Goal: Transaction & Acquisition: Book appointment/travel/reservation

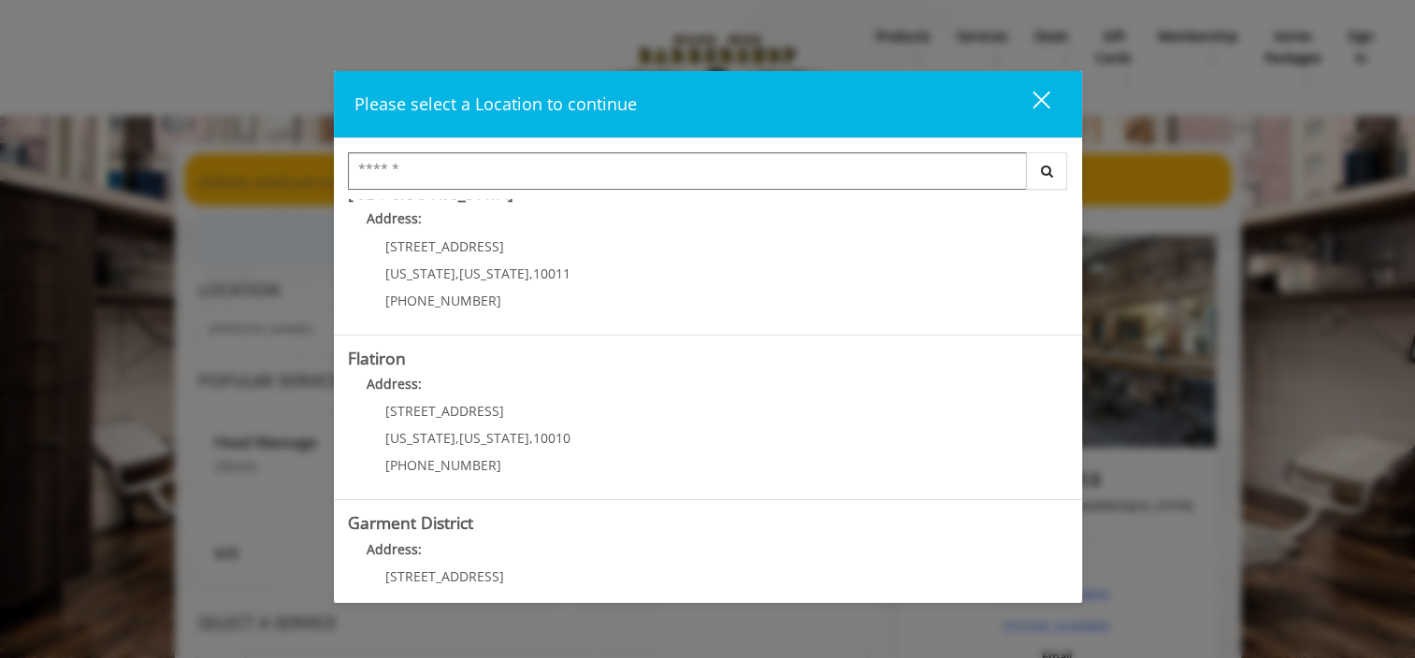
scroll to position [430, 0]
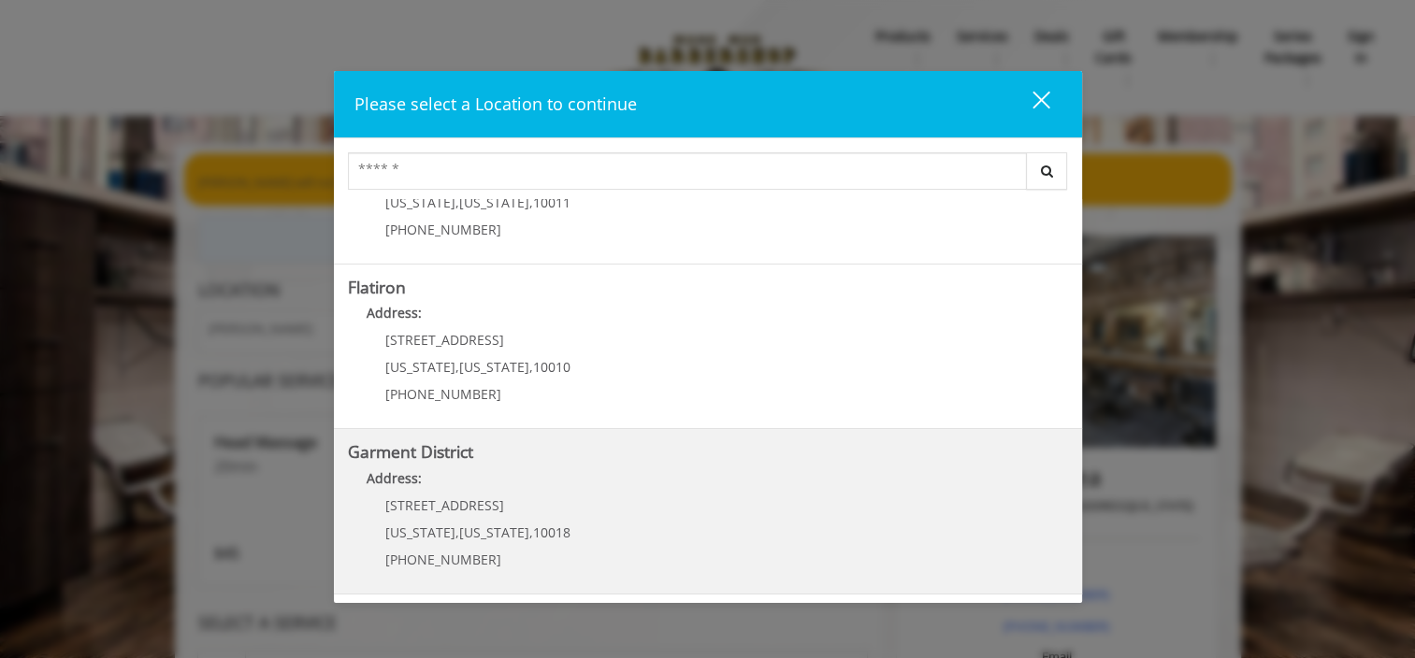
click at [430, 524] on span "[US_STATE]" at bounding box center [420, 533] width 70 height 18
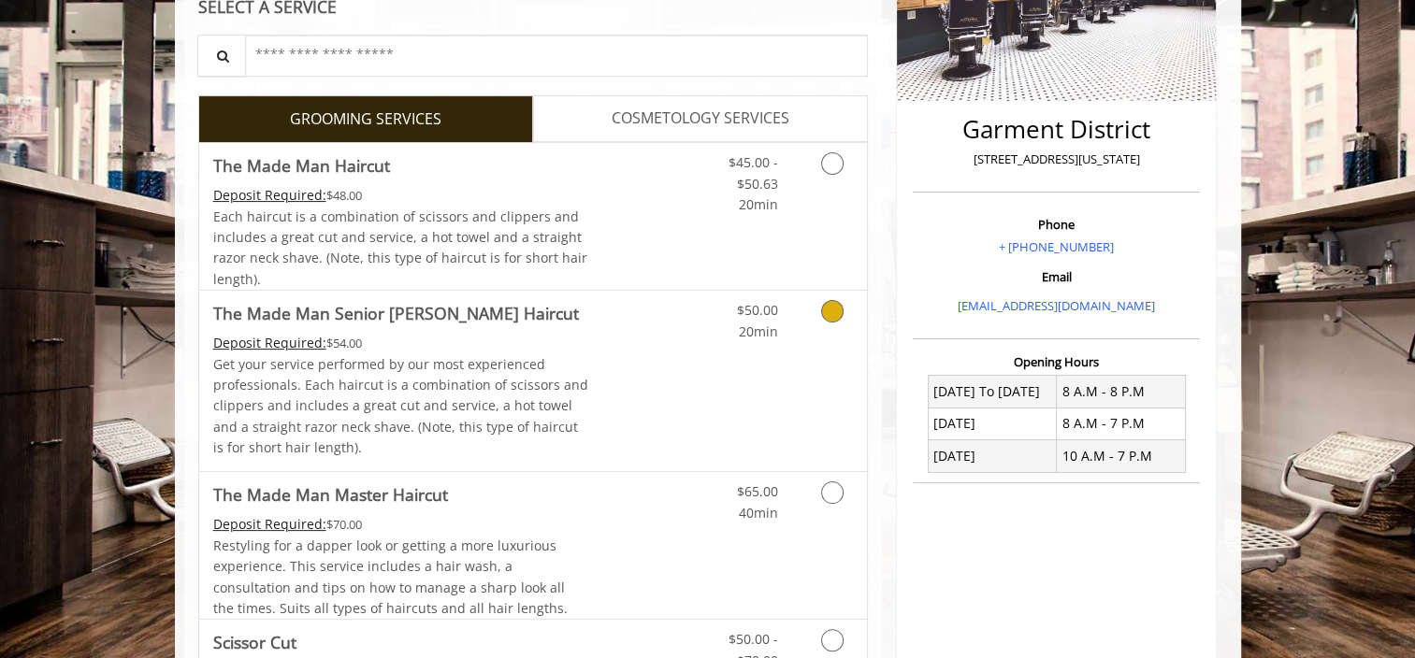
scroll to position [561, 0]
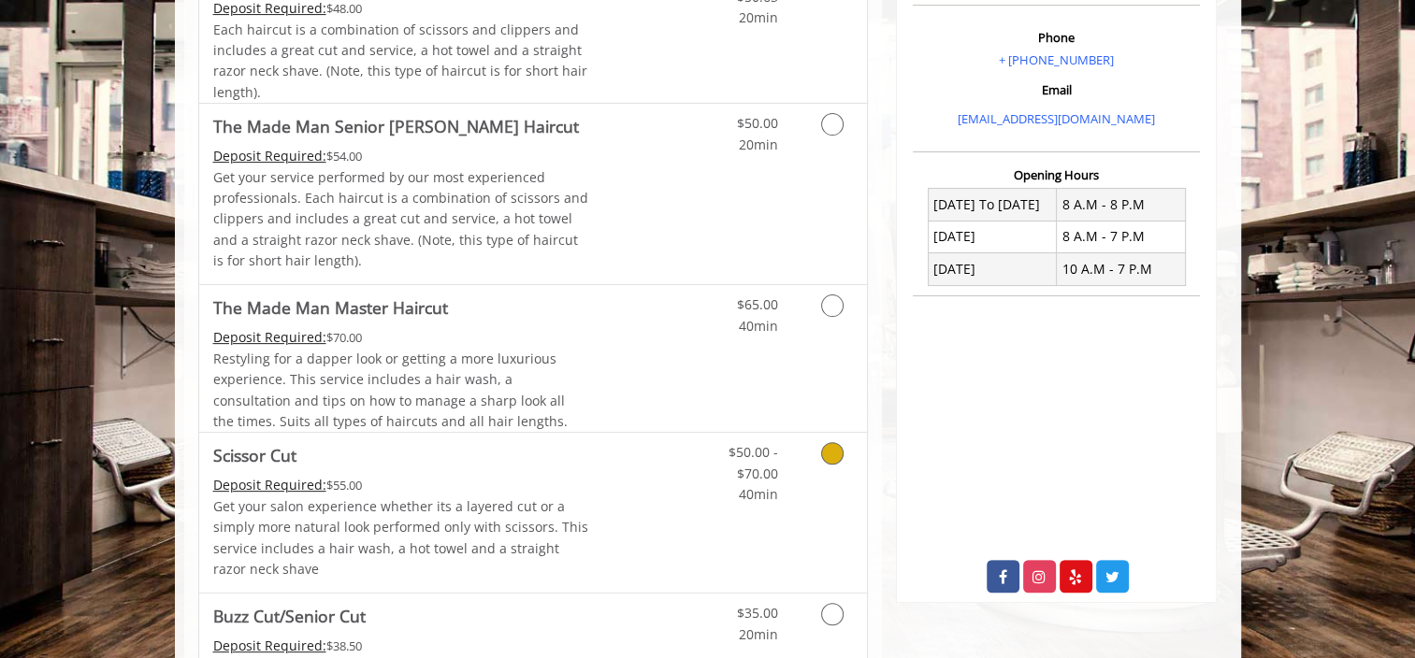
click at [831, 457] on icon "Grooming services" at bounding box center [832, 453] width 22 height 22
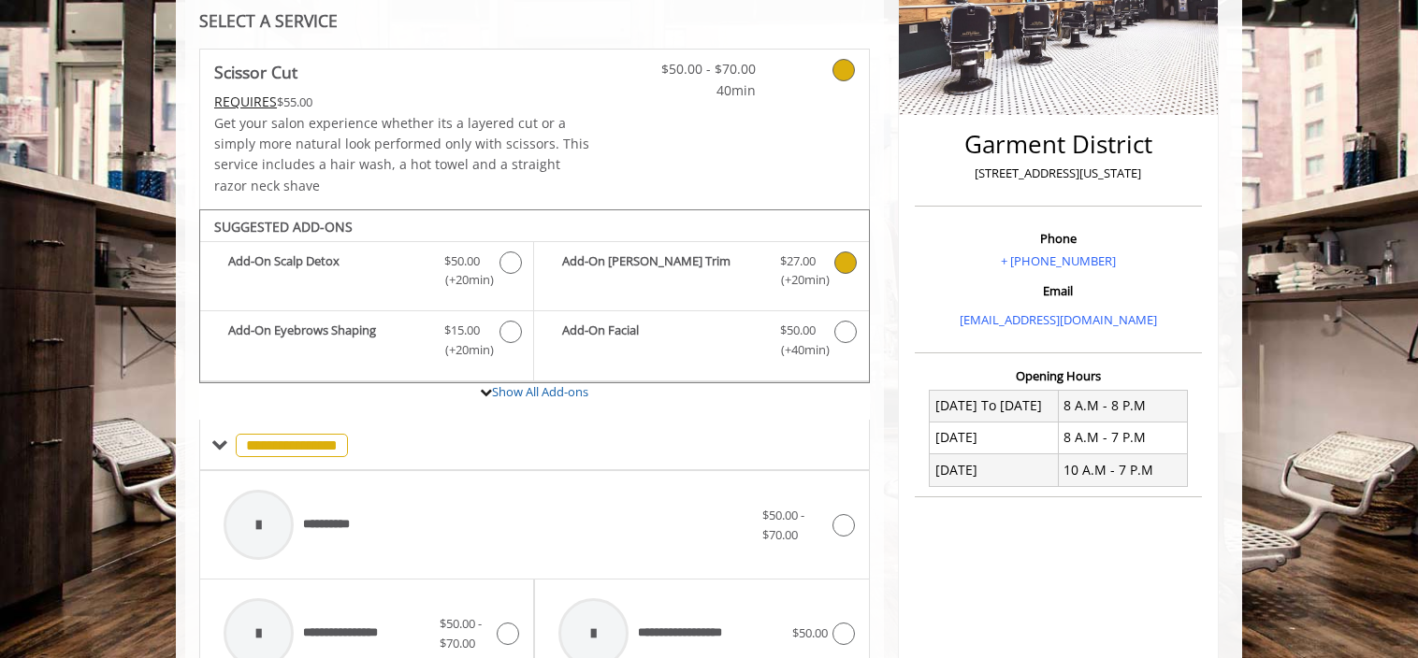
scroll to position [382, 0]
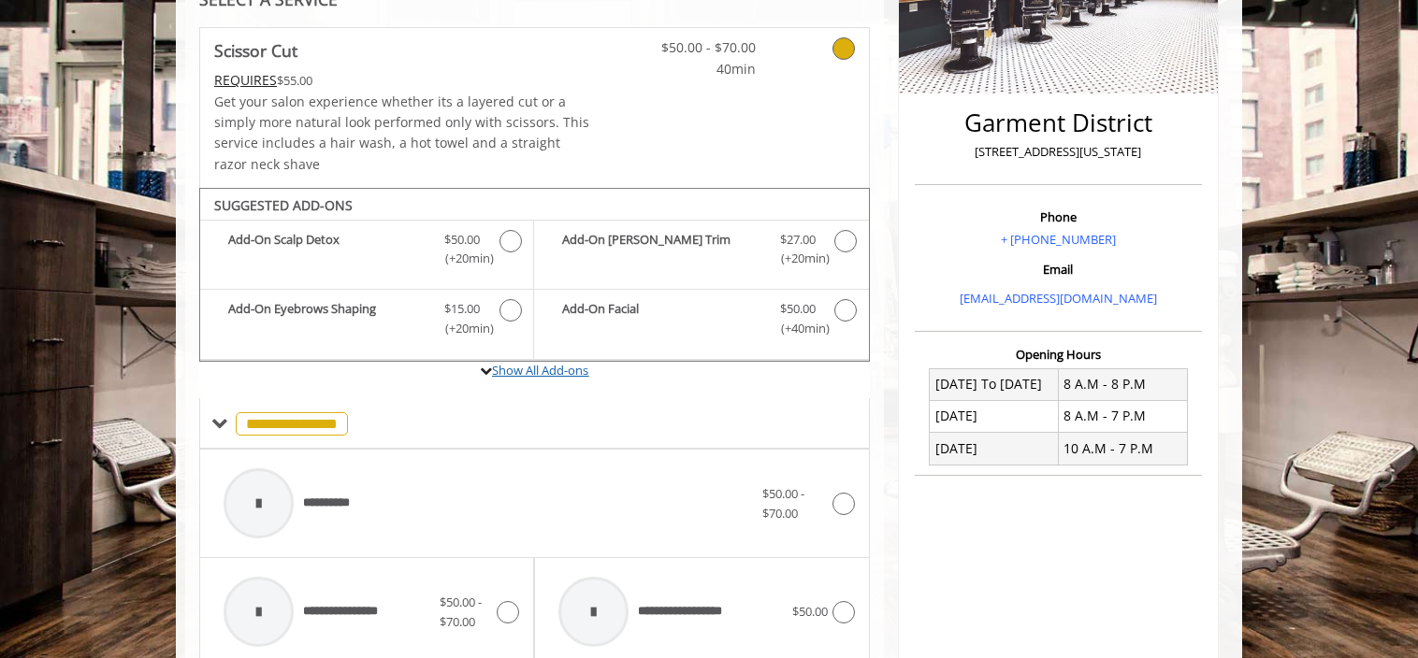
click at [526, 374] on link "Show All Add-ons" at bounding box center [540, 370] width 96 height 17
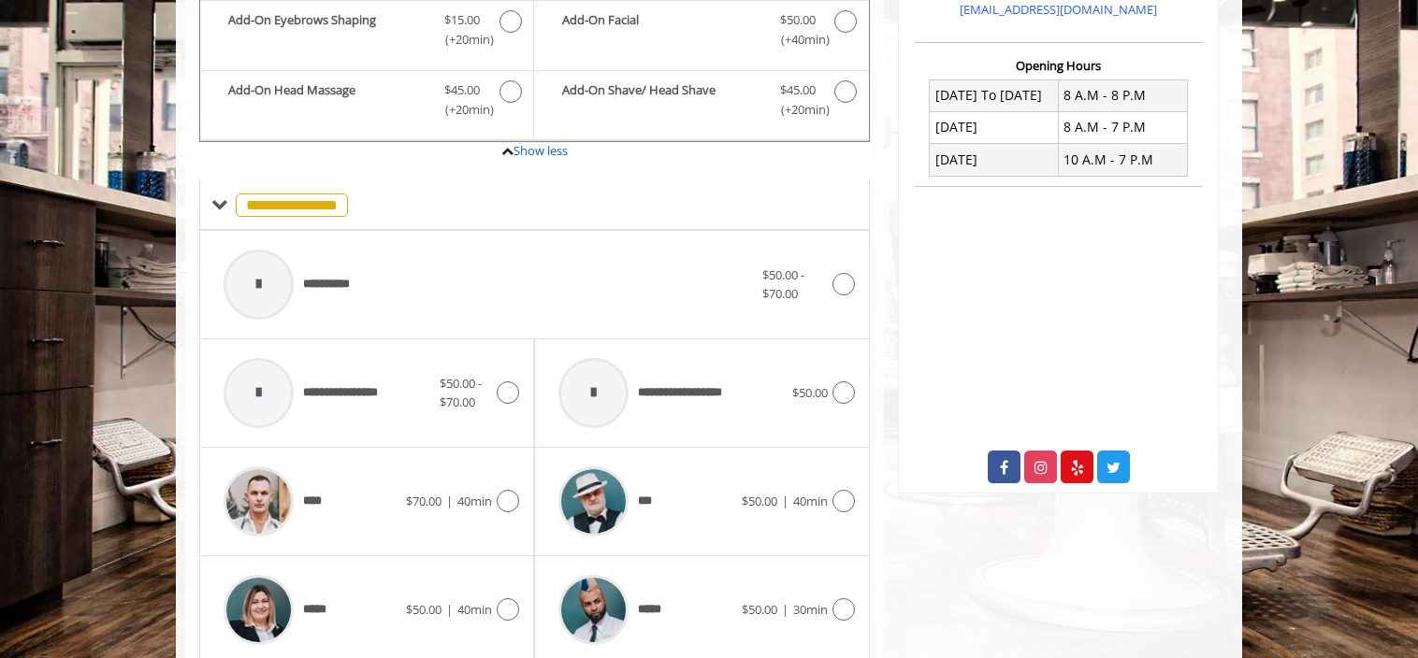
scroll to position [703, 0]
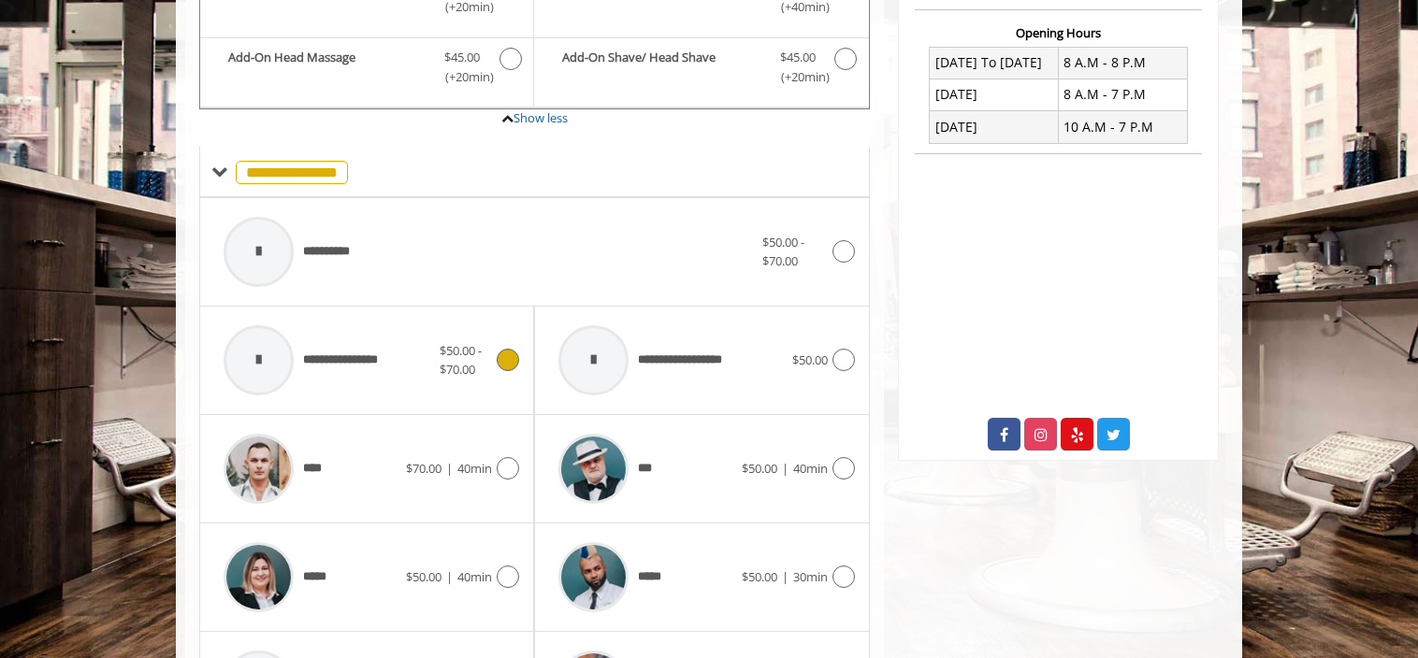
click at [510, 367] on icon at bounding box center [508, 360] width 22 height 22
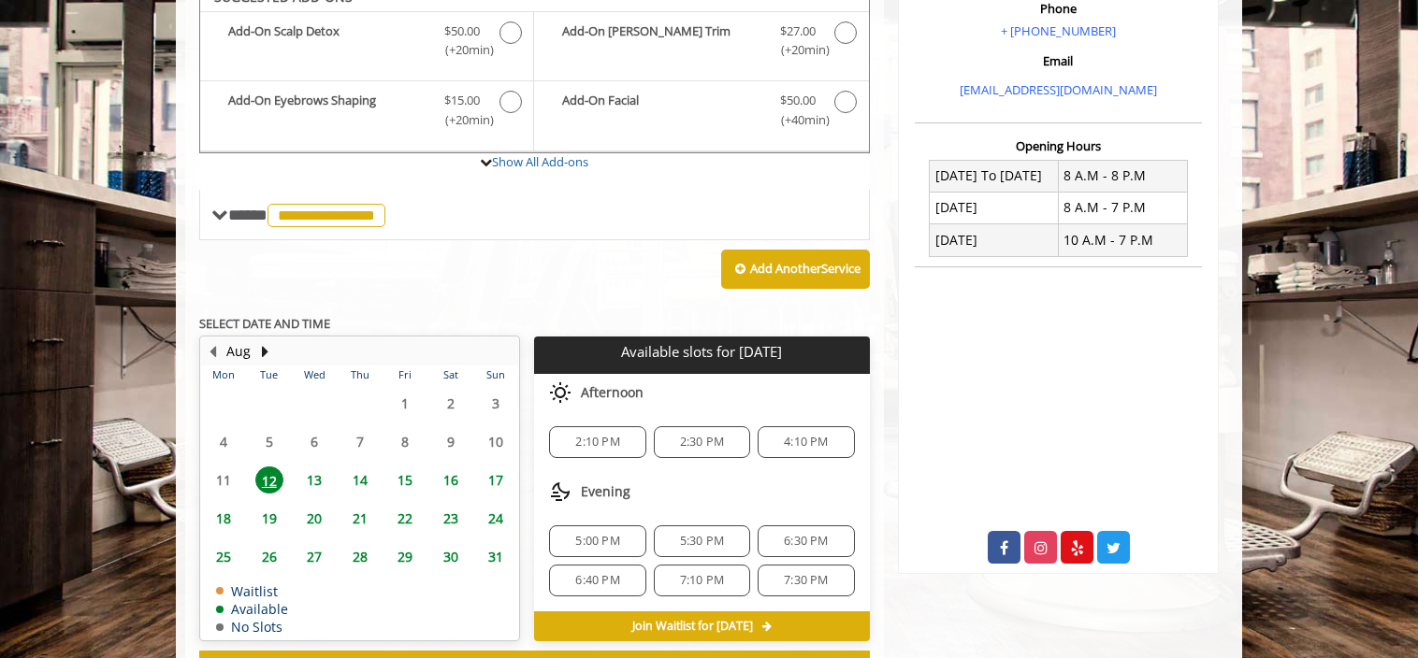
scroll to position [569, 0]
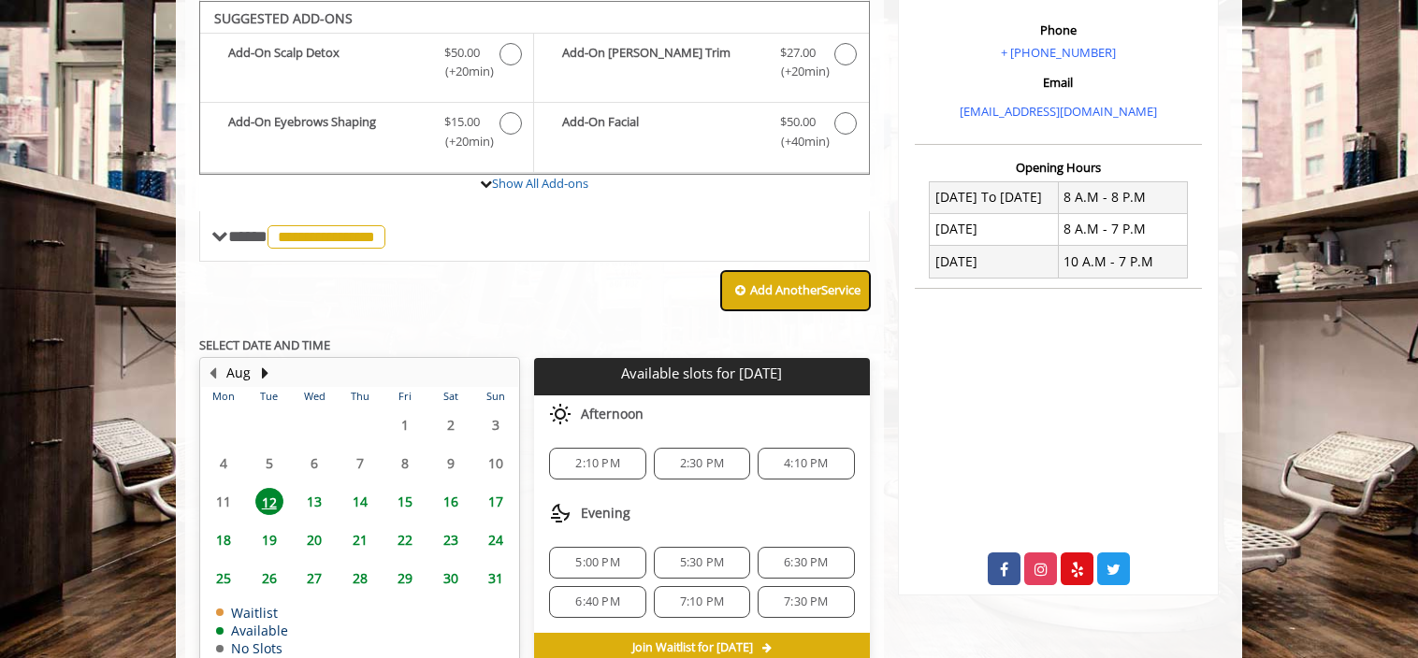
click at [812, 288] on b "Add Another Service" at bounding box center [805, 289] width 110 height 17
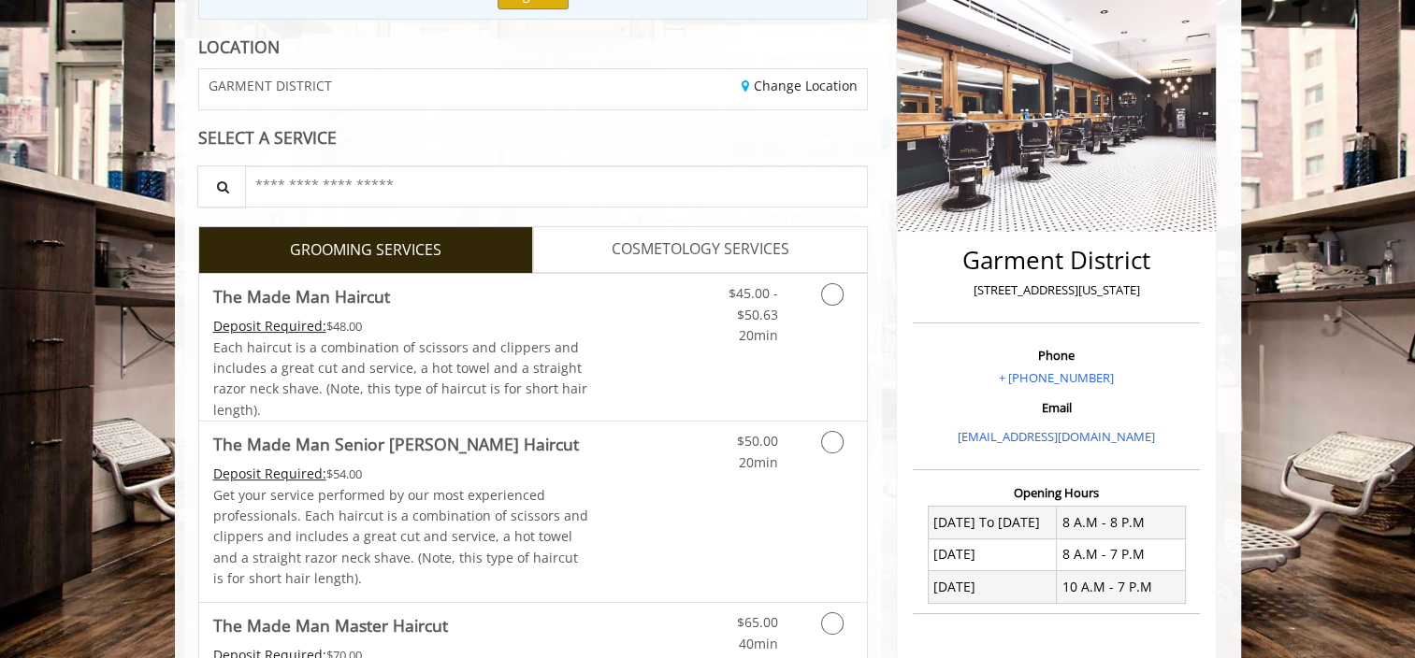
scroll to position [101, 0]
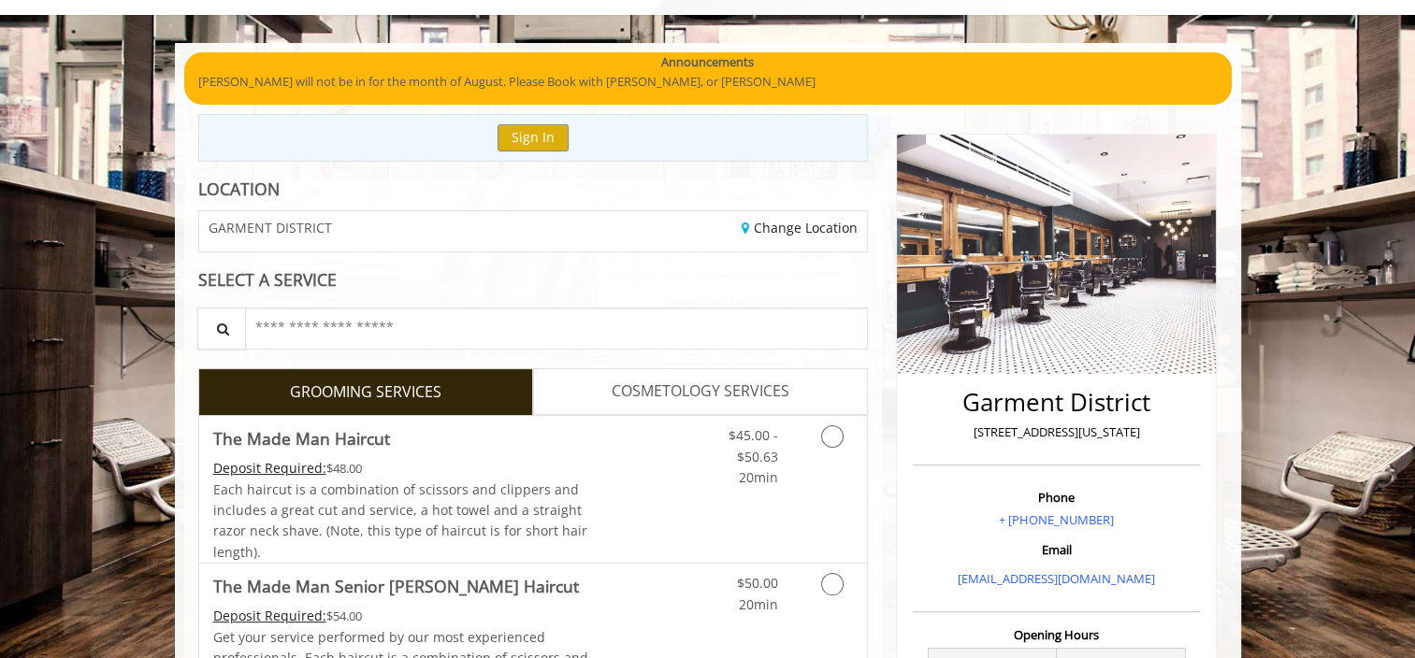
click at [737, 388] on span "COSMETOLOGY SERVICES" at bounding box center [701, 392] width 178 height 24
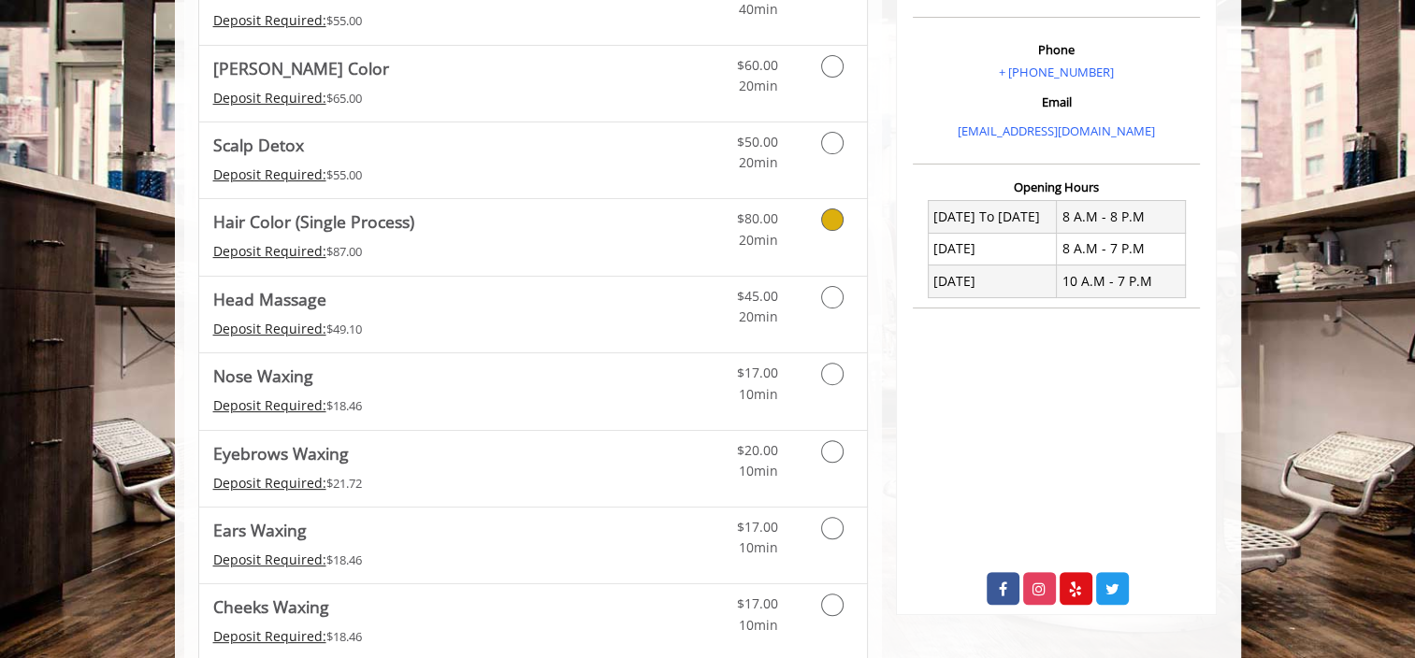
scroll to position [625, 0]
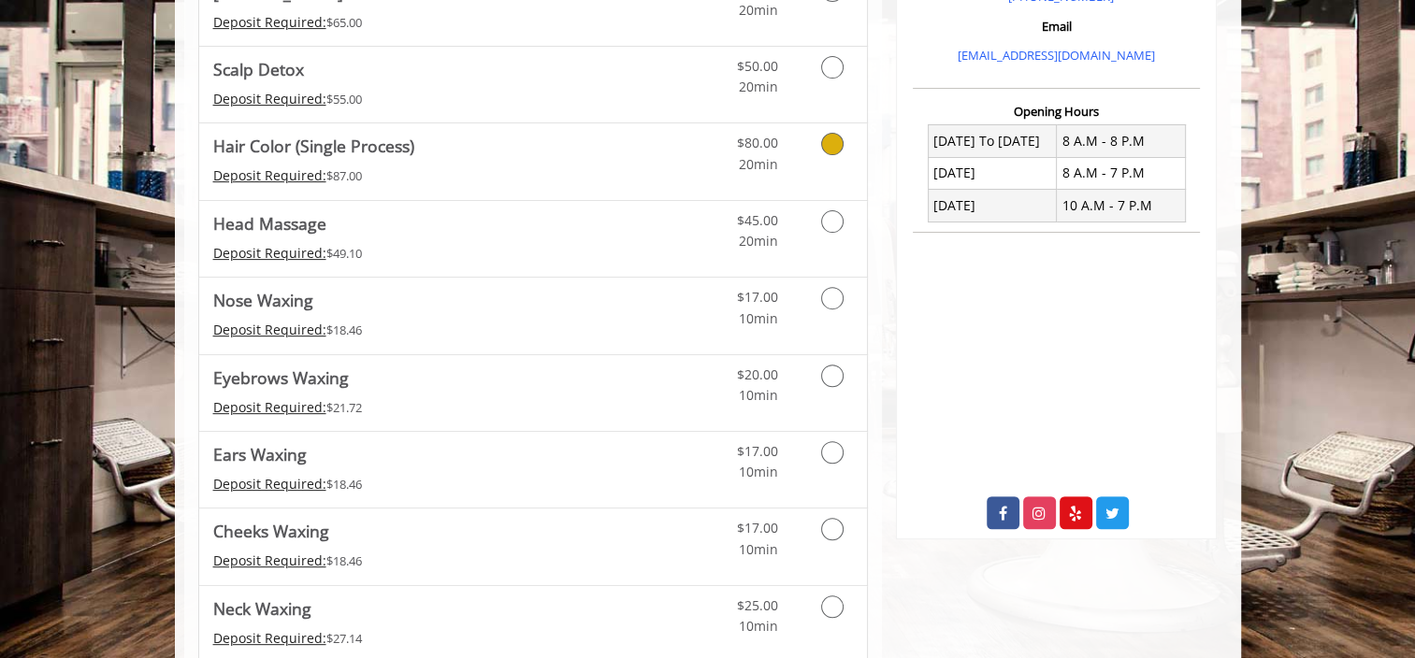
click at [827, 138] on icon "Cosmetology services" at bounding box center [832, 144] width 22 height 22
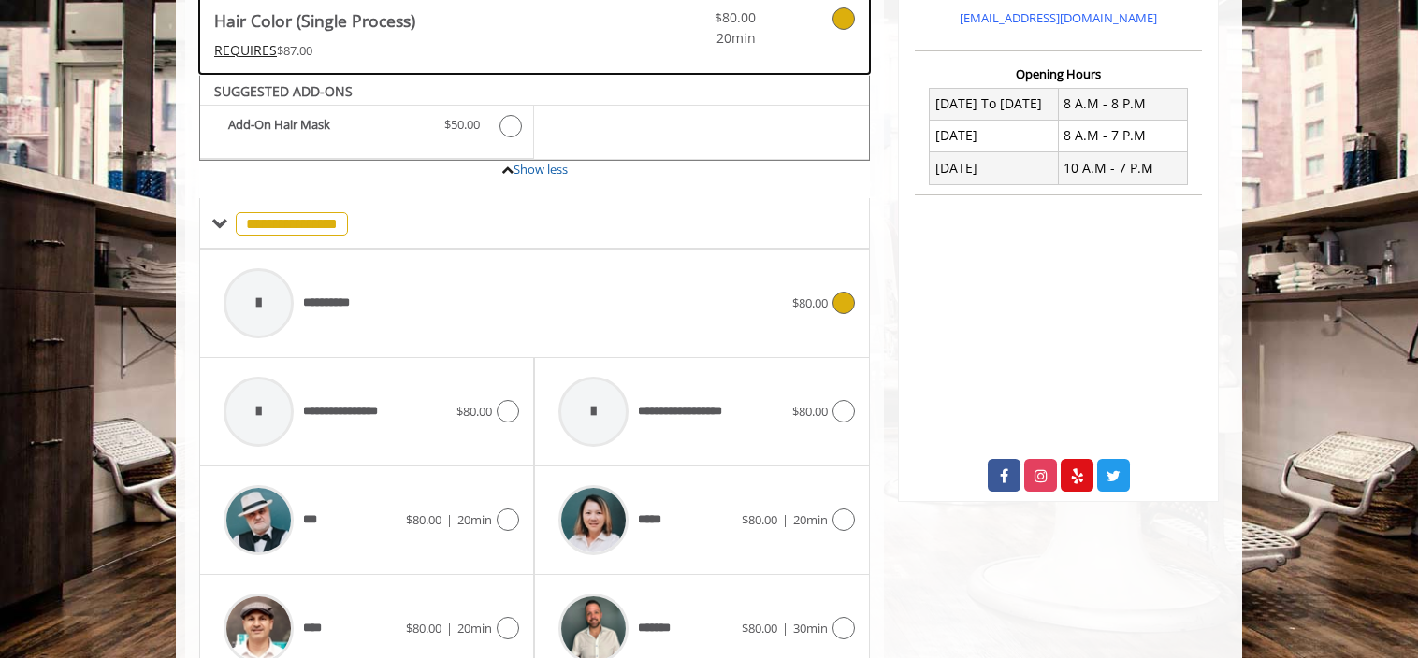
scroll to position [748, 0]
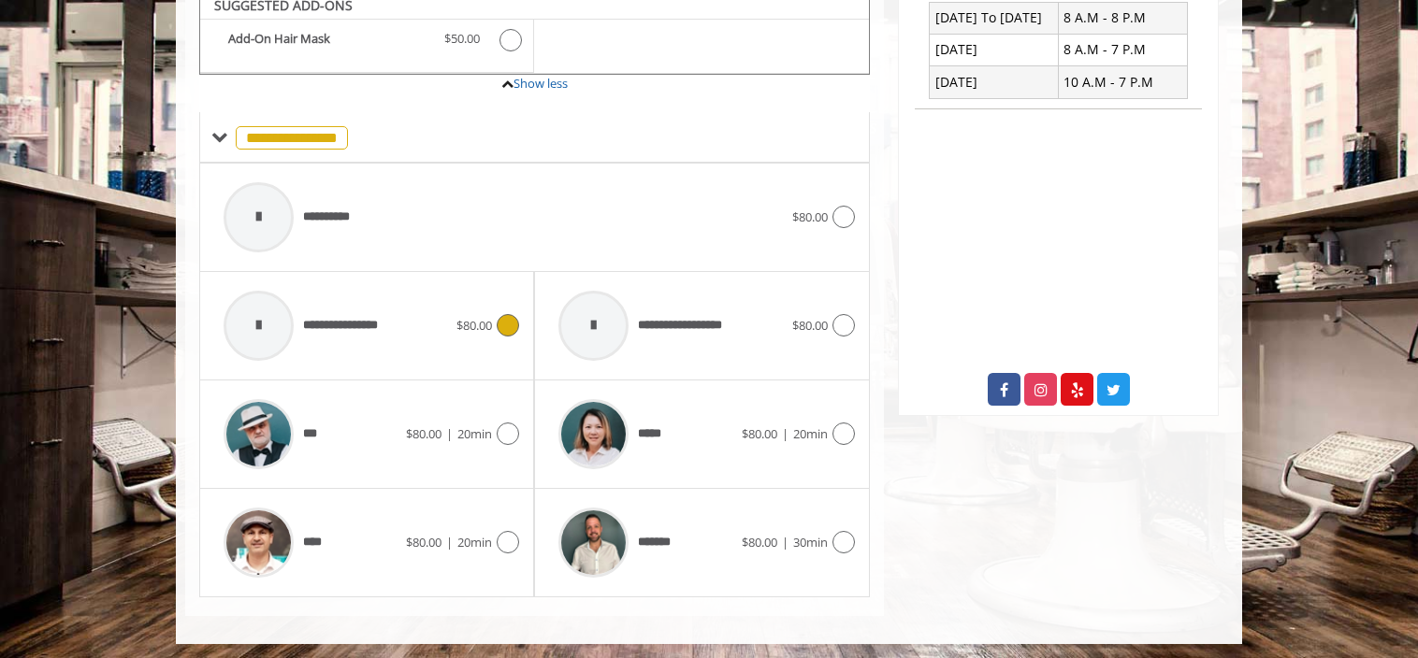
click at [512, 323] on icon at bounding box center [508, 325] width 22 height 22
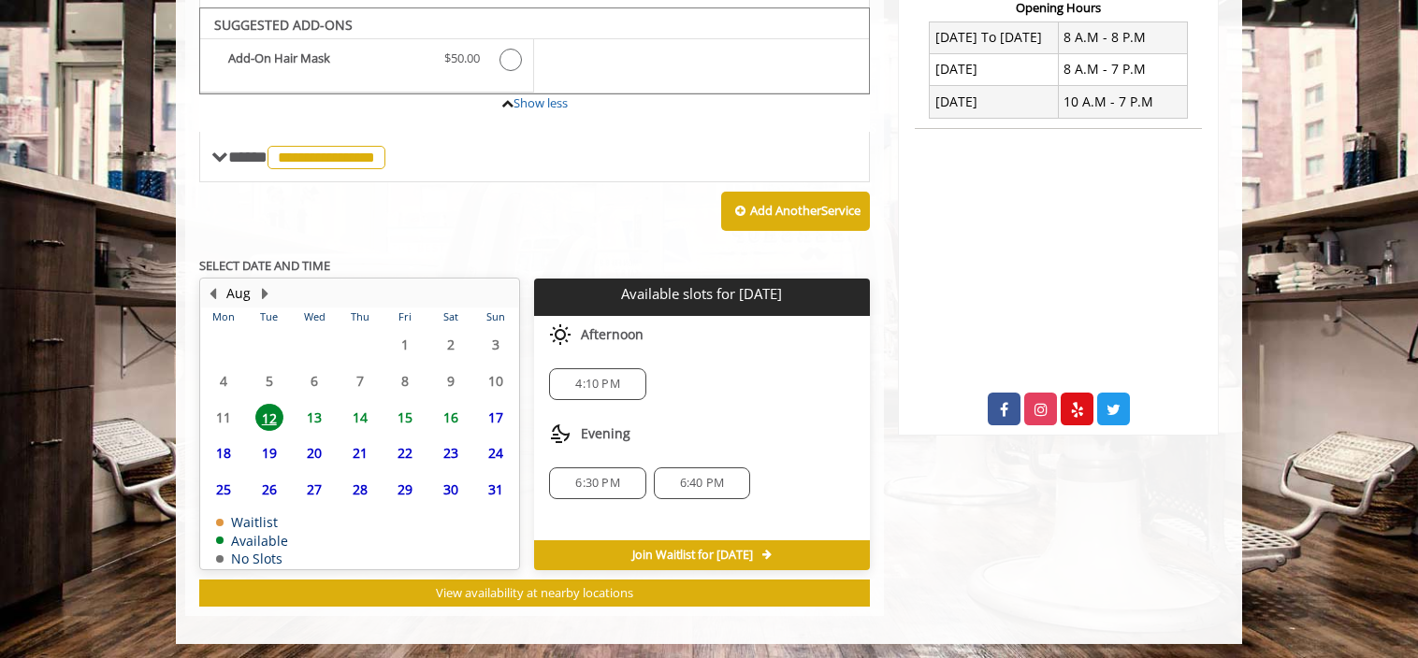
scroll to position [541, 0]
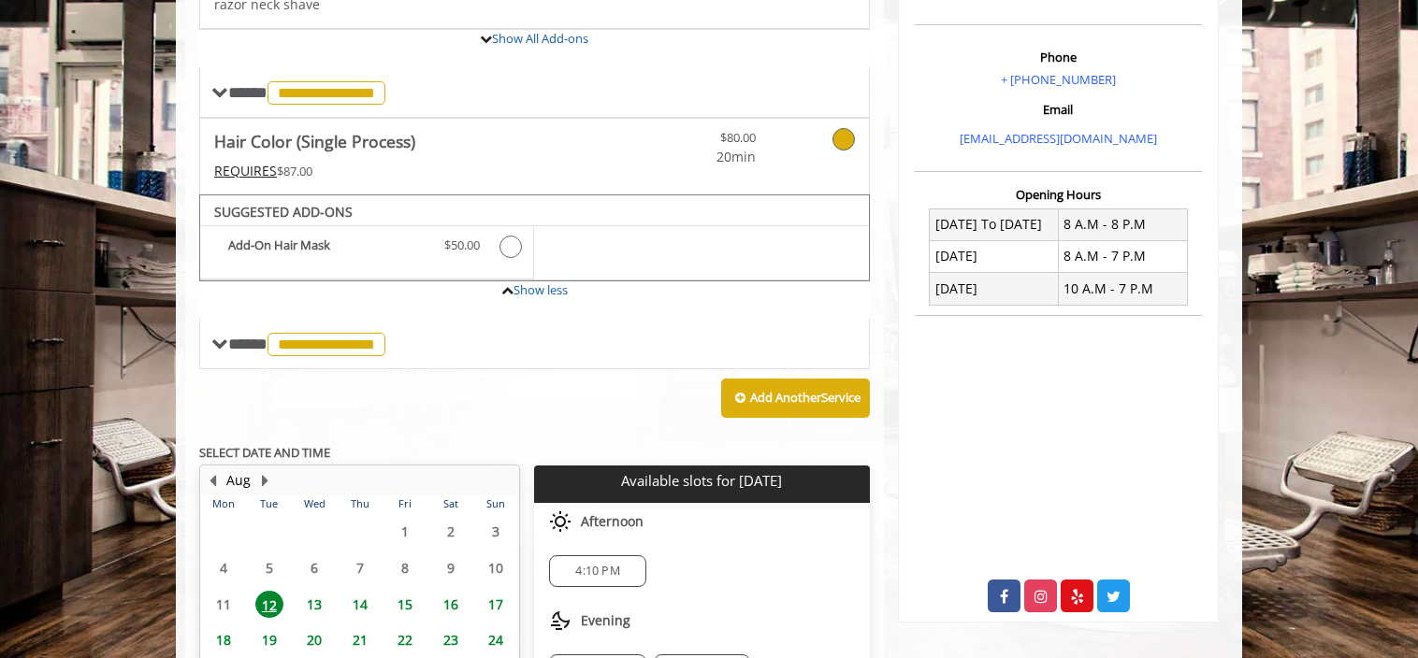
drag, startPoint x: 842, startPoint y: 120, endPoint x: 842, endPoint y: 143, distance: 23.4
click at [842, 120] on link at bounding box center [819, 144] width 71 height 50
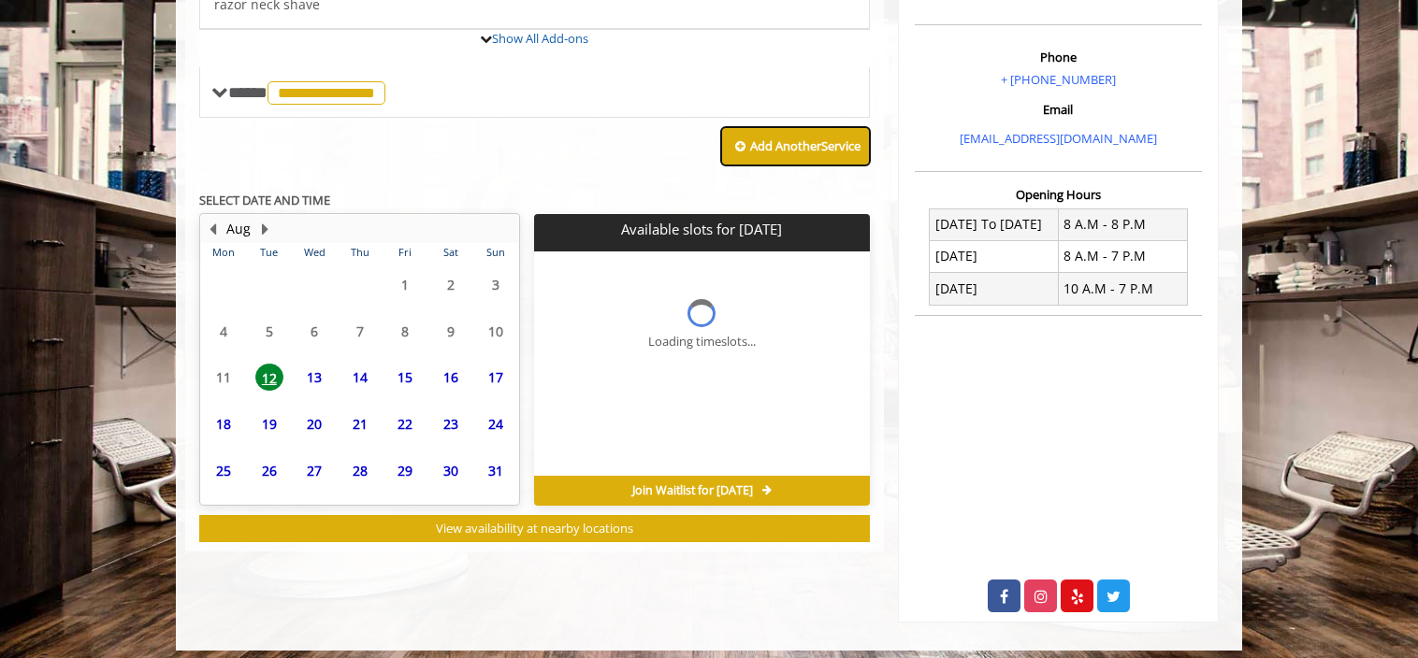
click at [843, 142] on b "Add Another Service" at bounding box center [805, 145] width 110 height 17
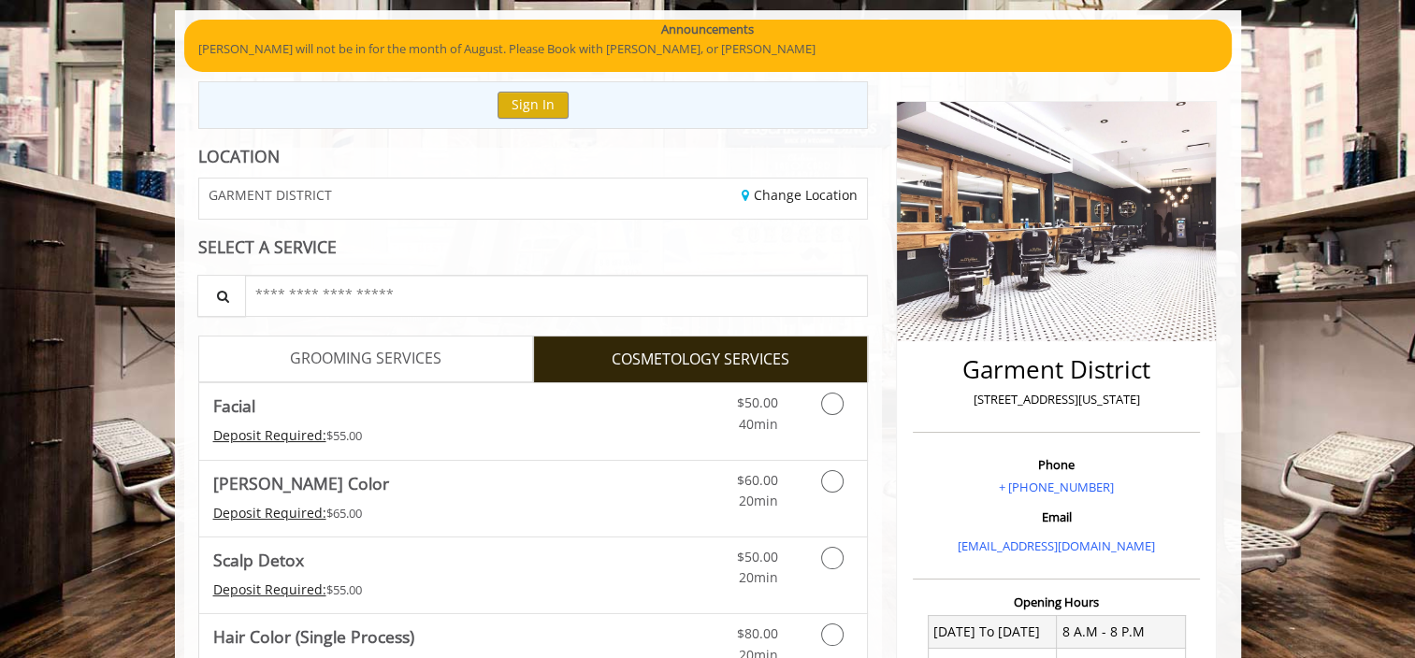
scroll to position [281, 0]
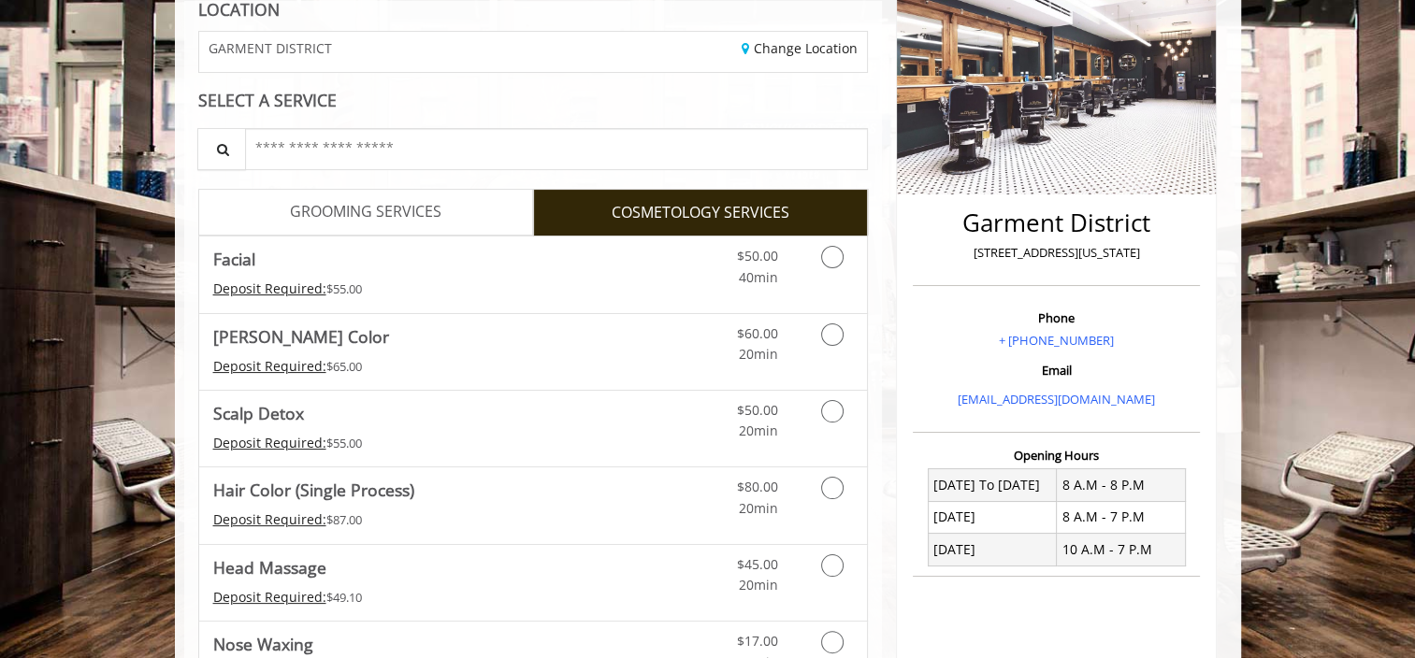
click at [408, 225] on link "GROOMING SERVICES" at bounding box center [365, 212] width 335 height 47
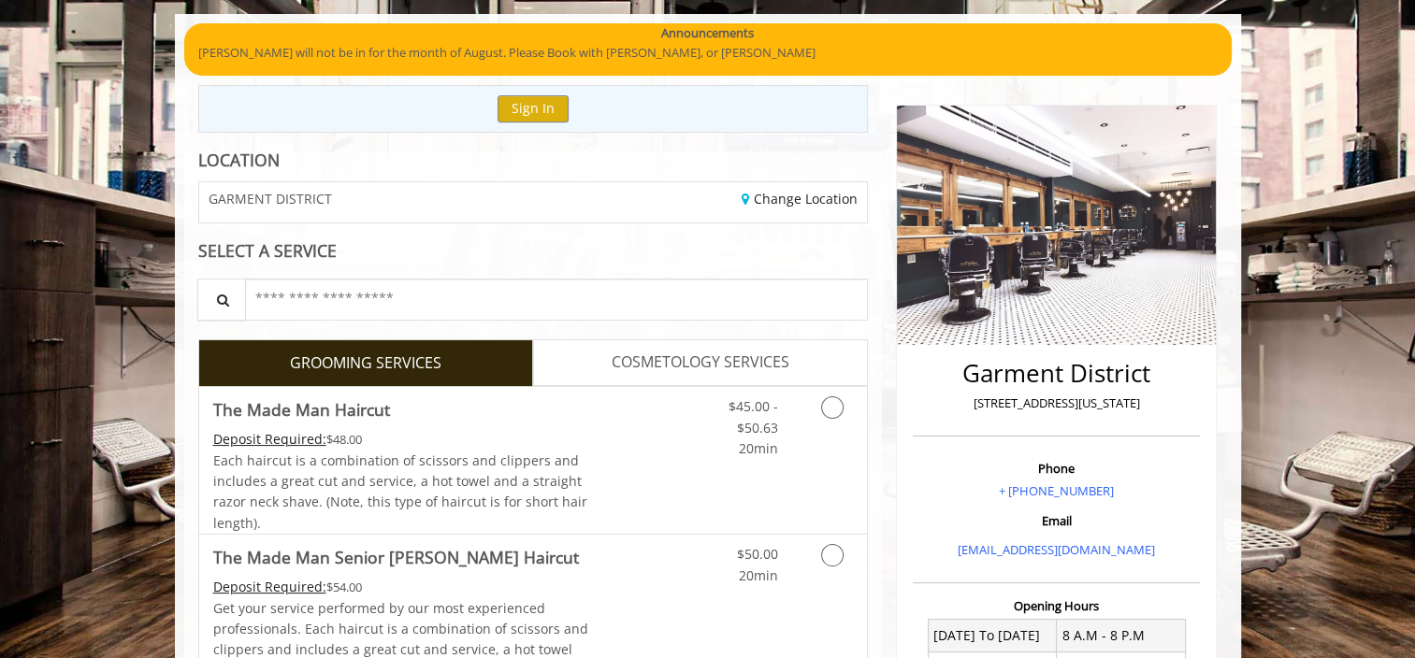
scroll to position [11, 0]
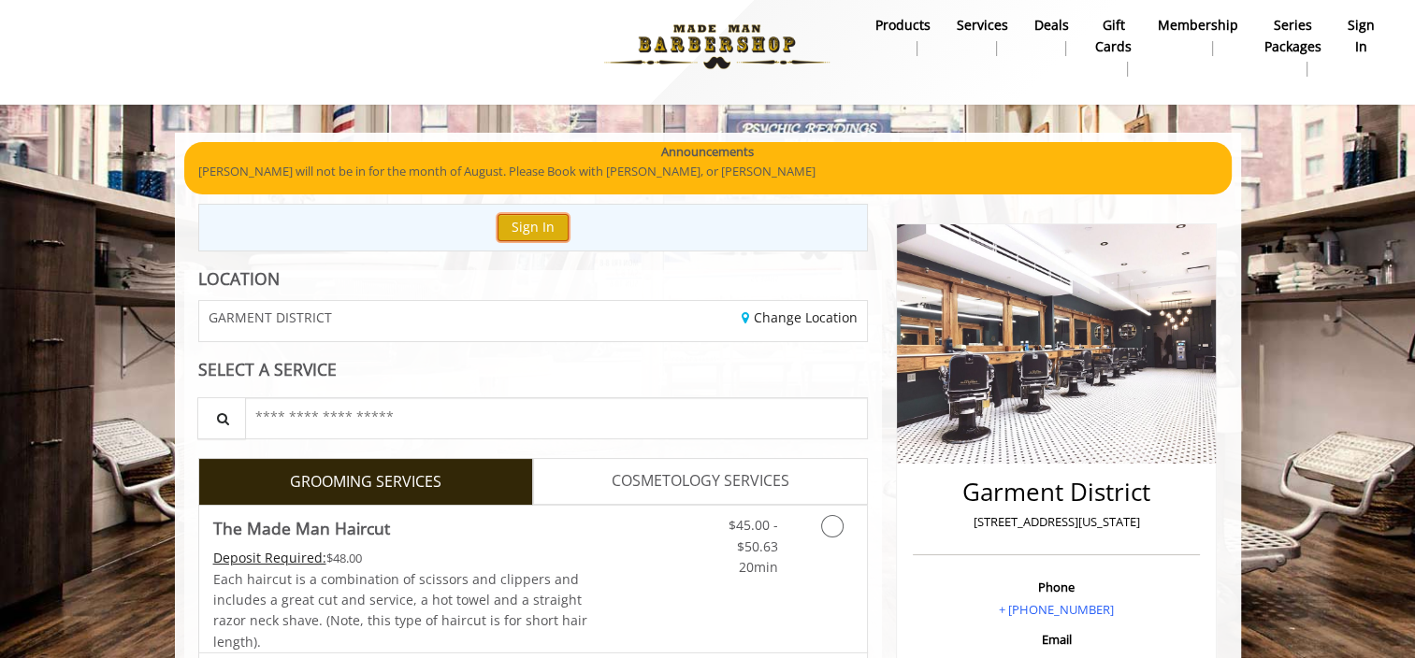
click at [539, 227] on button "Sign In" at bounding box center [532, 227] width 71 height 27
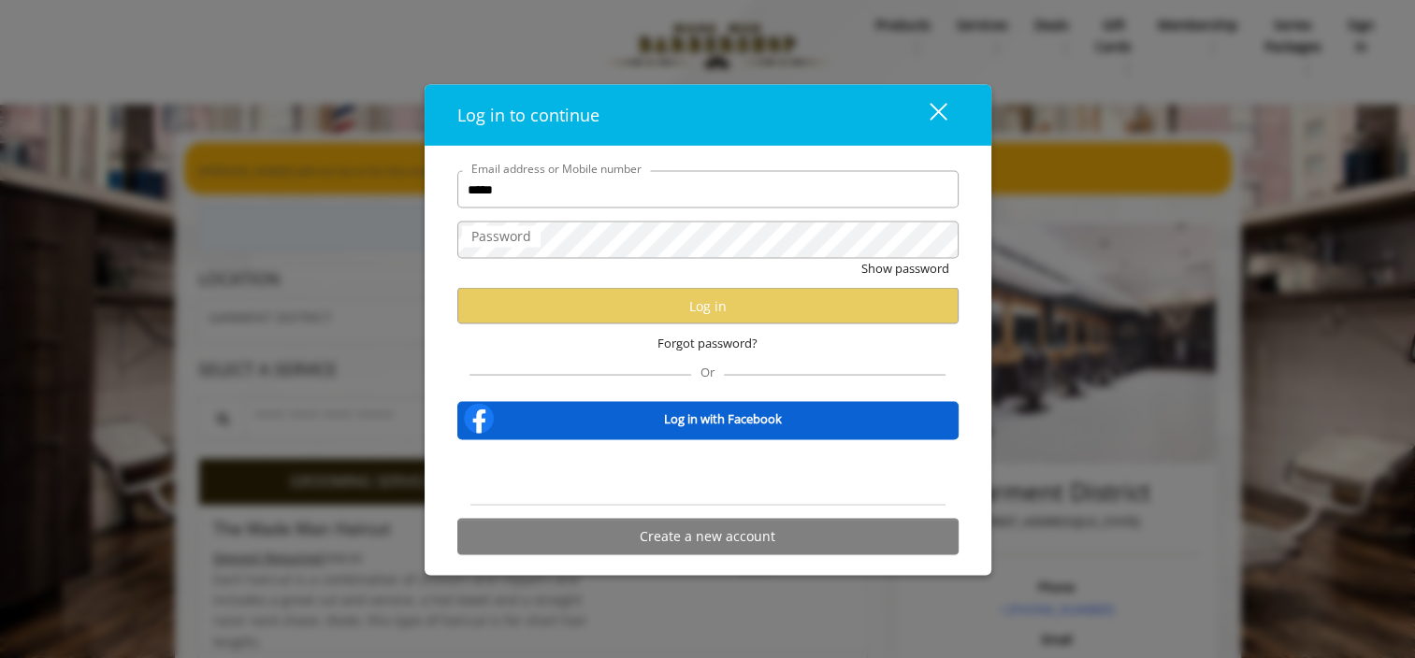
type input "**********"
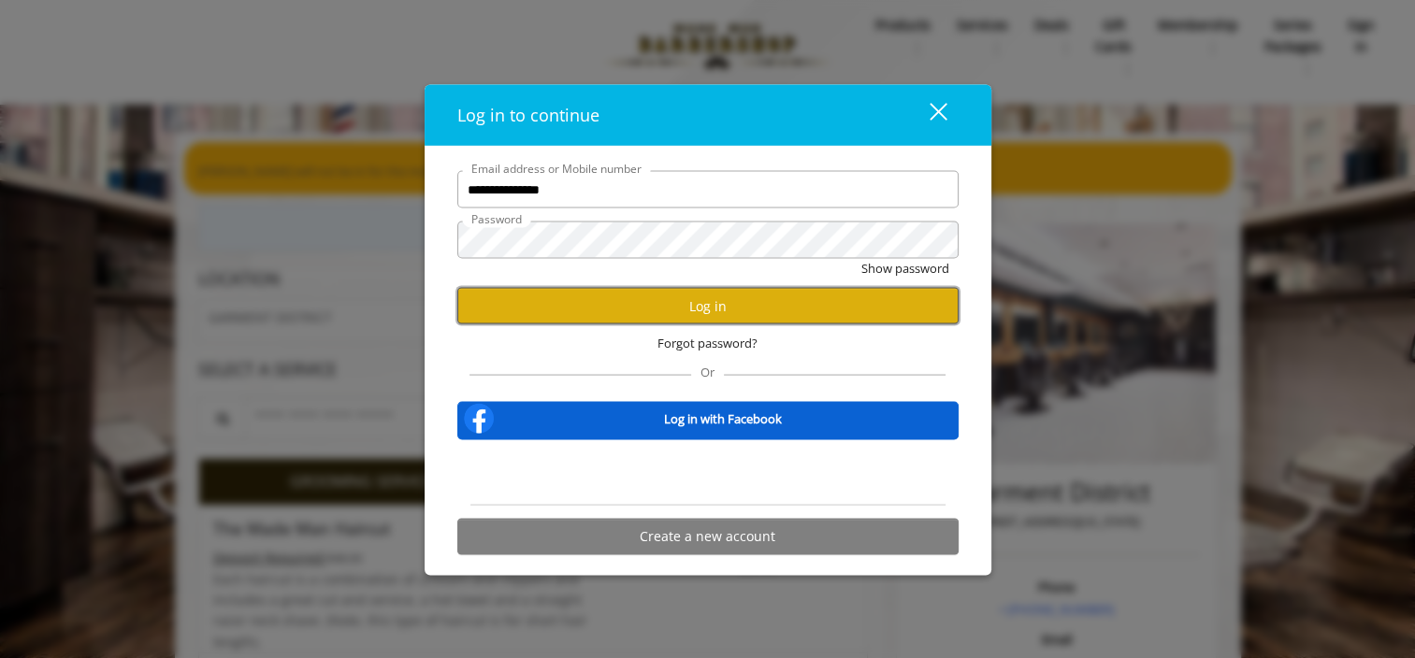
click at [744, 307] on button "Log in" at bounding box center [707, 306] width 501 height 36
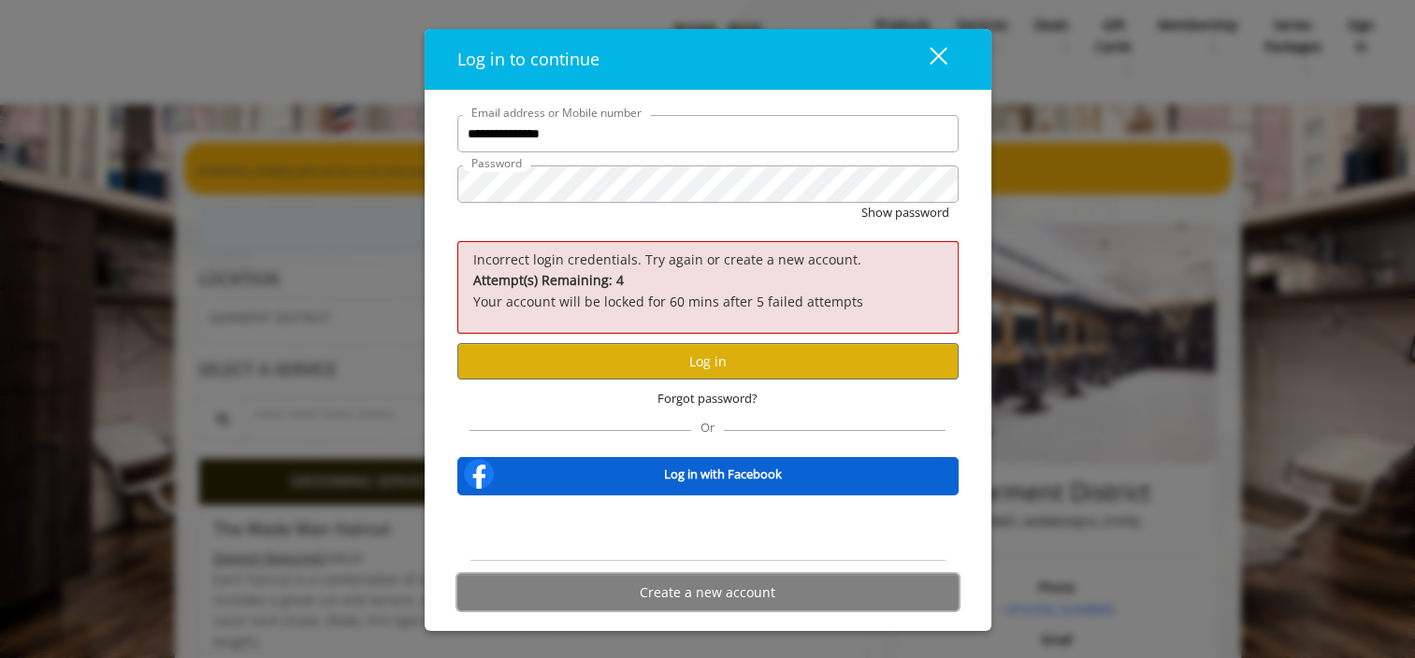
click at [728, 595] on button "Create a new account" at bounding box center [707, 592] width 501 height 36
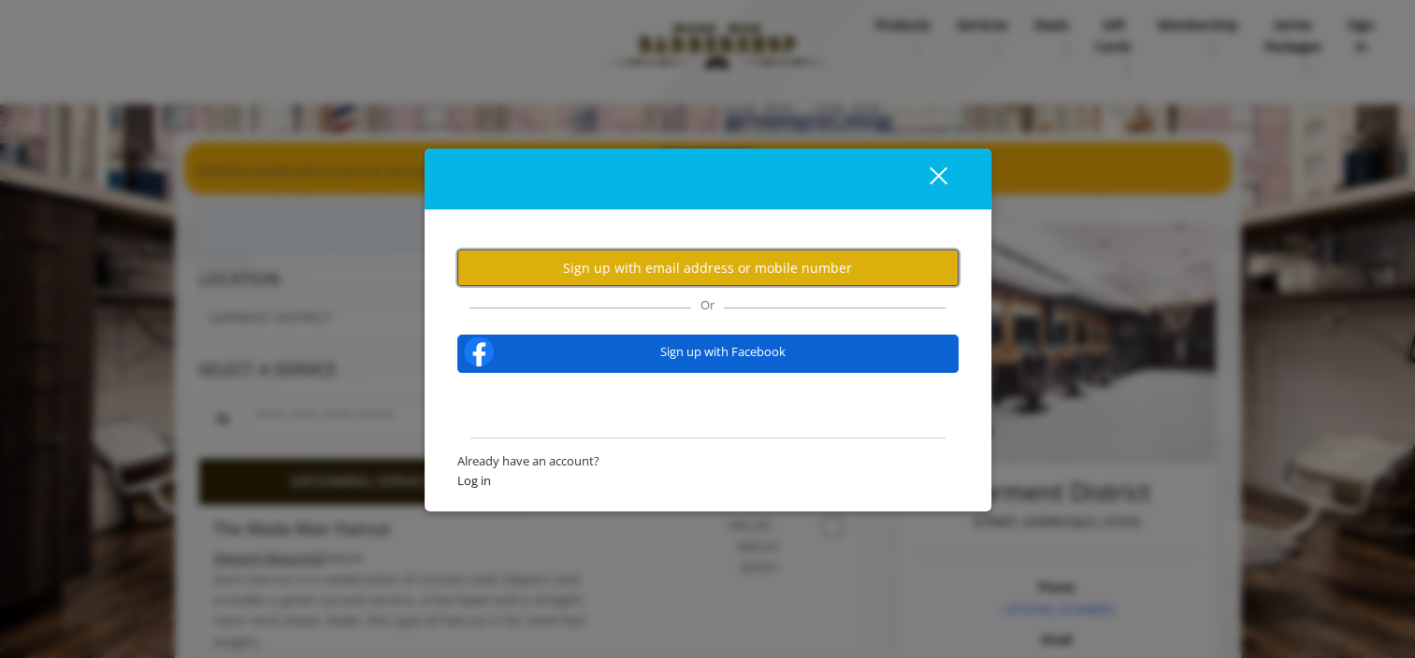
click at [763, 272] on button "Sign up with email address or mobile number" at bounding box center [707, 268] width 501 height 36
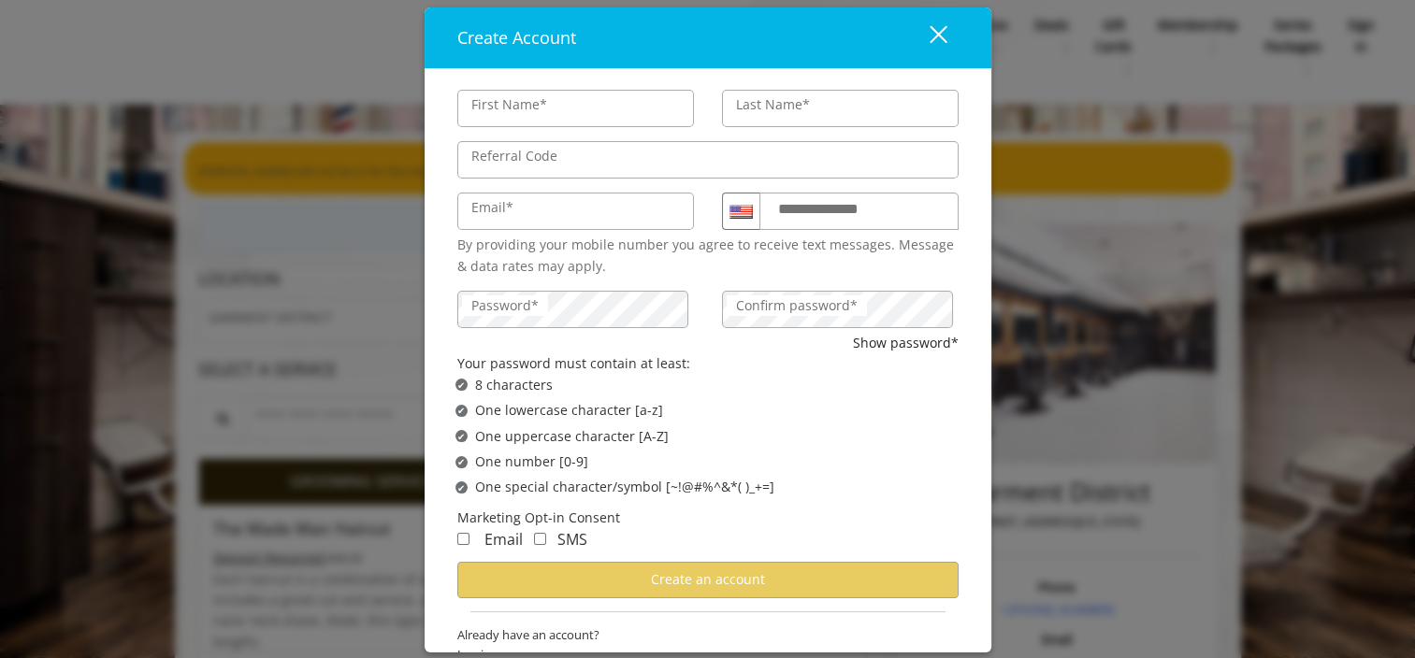
type input "***"
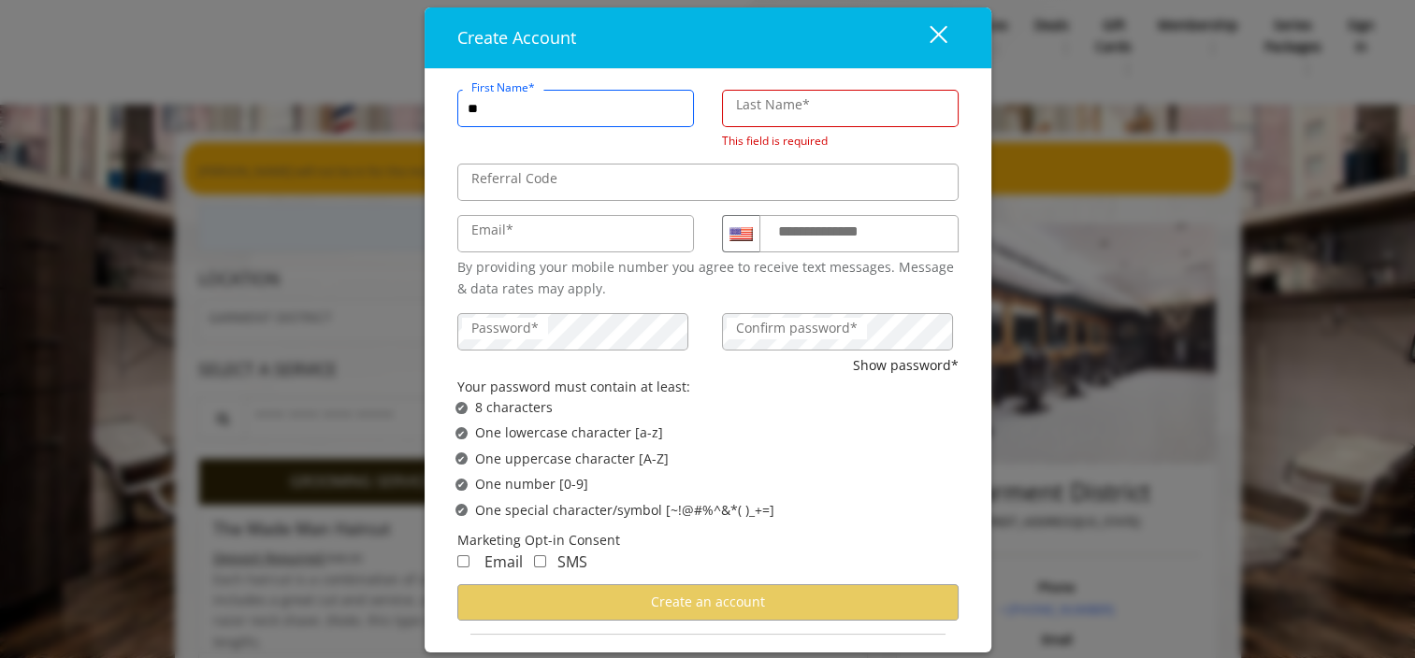
type input "***"
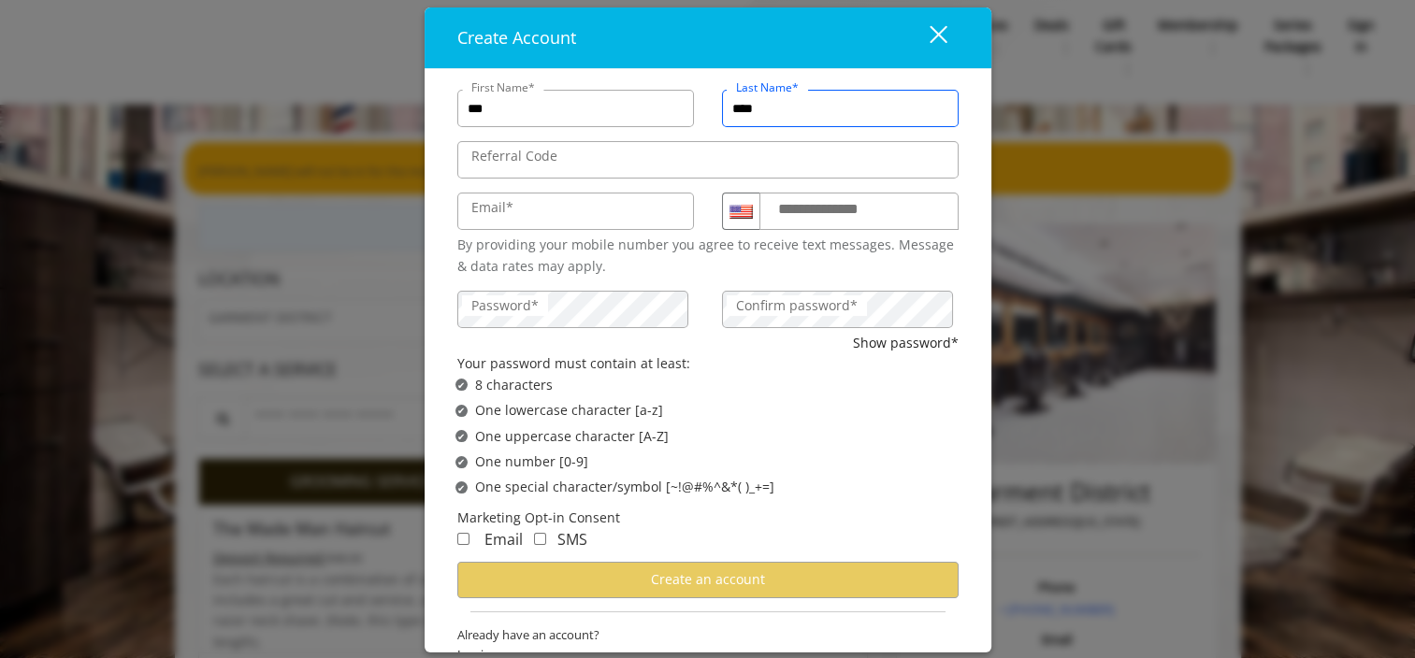
type input "****"
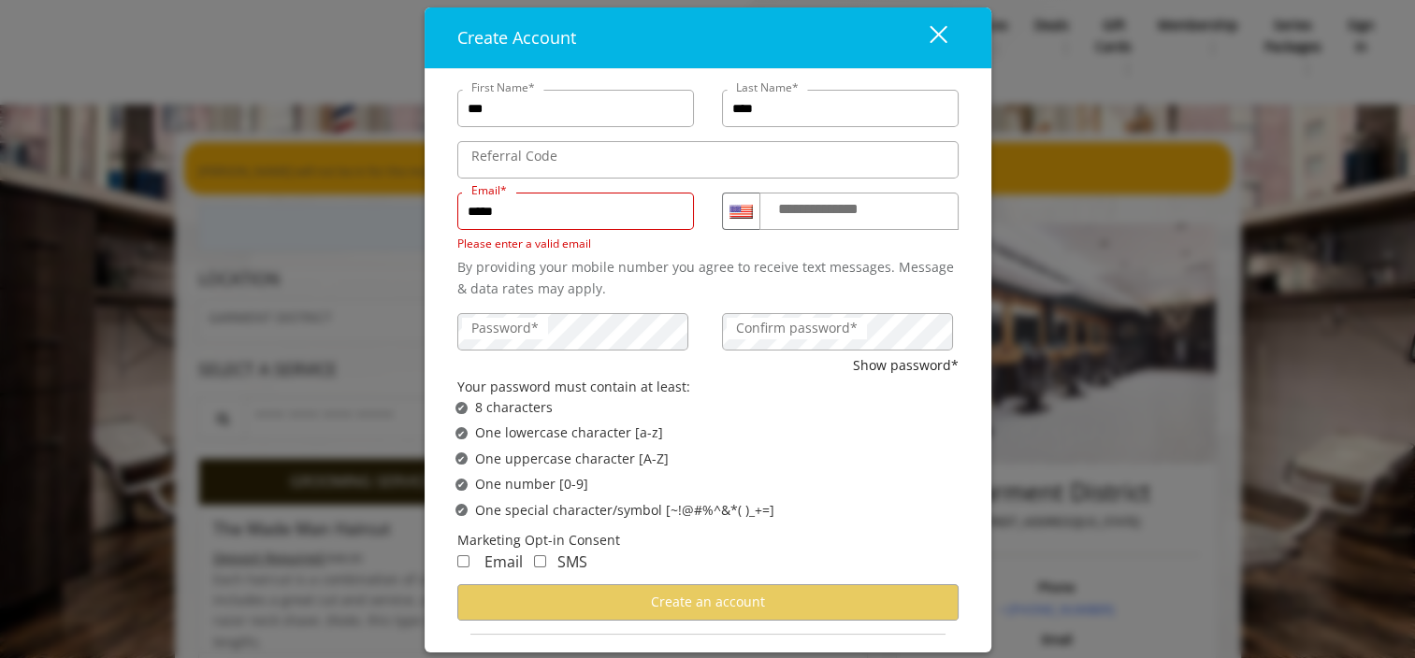
type input "**********"
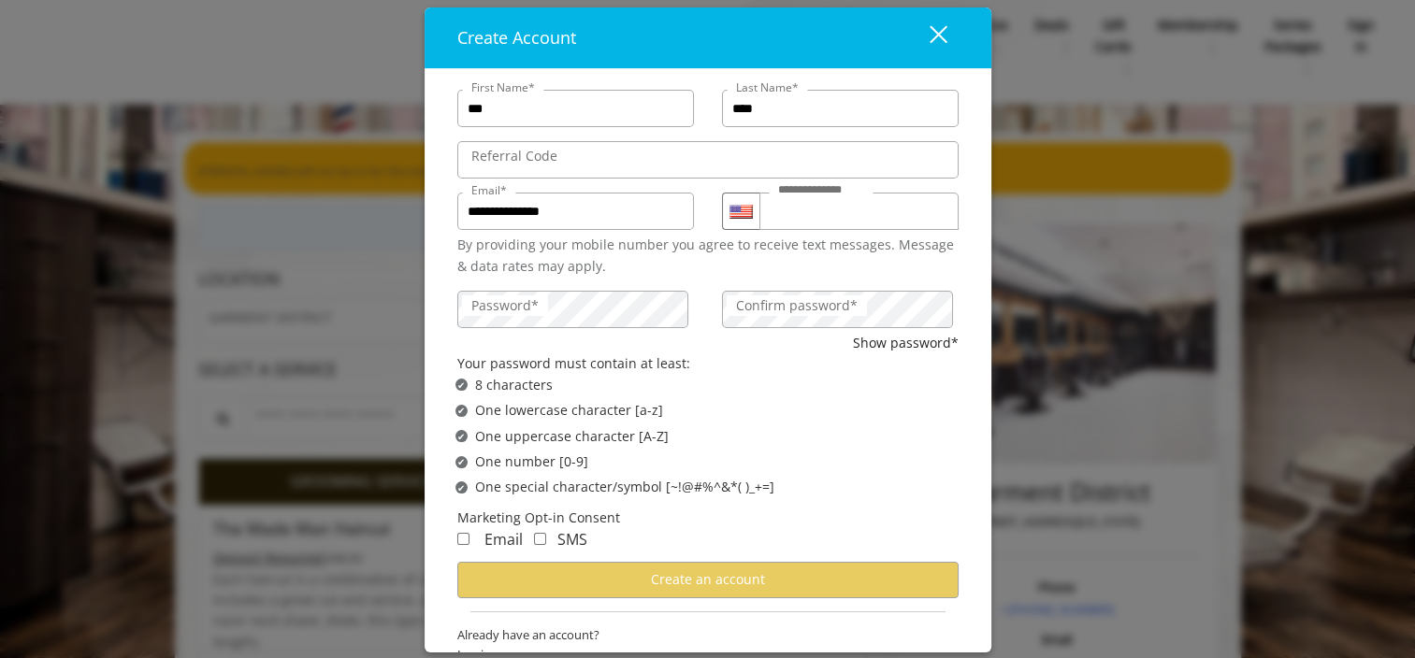
click at [495, 307] on label "Password*" at bounding box center [505, 305] width 86 height 21
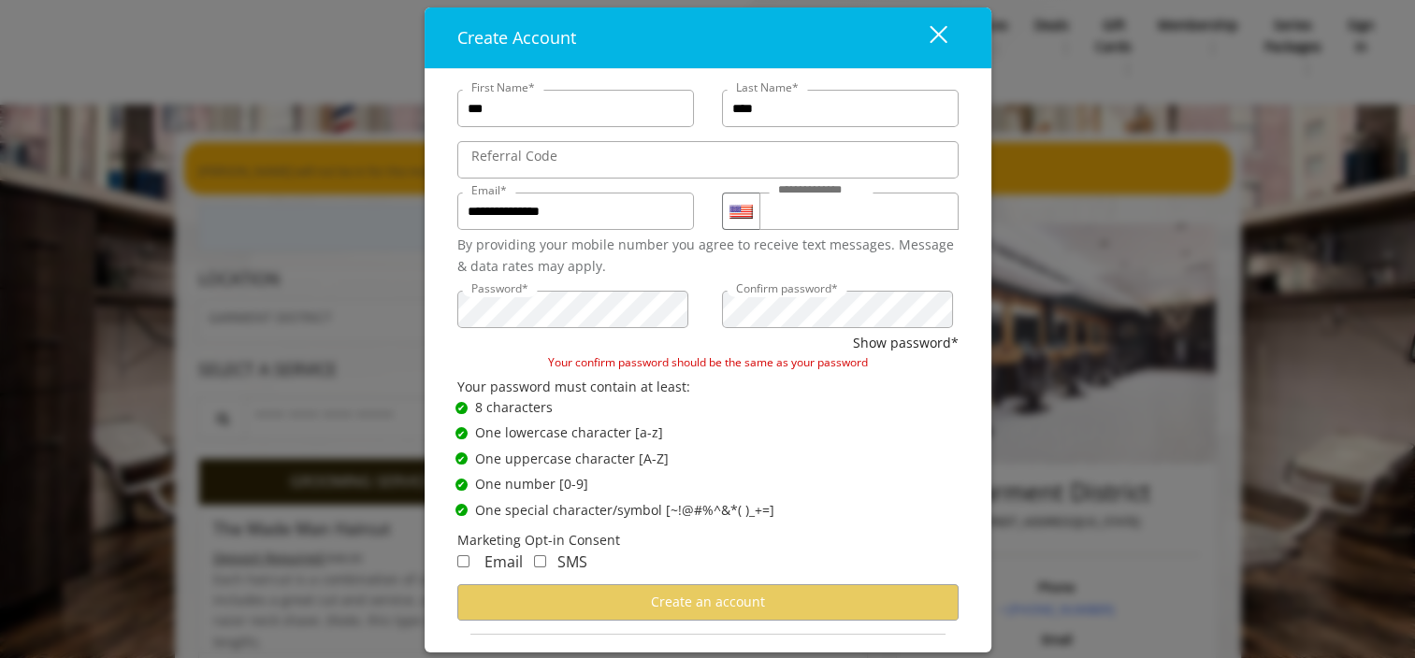
click at [855, 409] on div "✔ Password Satisfies 8 characters" at bounding box center [713, 407] width 517 height 21
click at [479, 306] on div "Password* Confirm password*" at bounding box center [707, 306] width 529 height 51
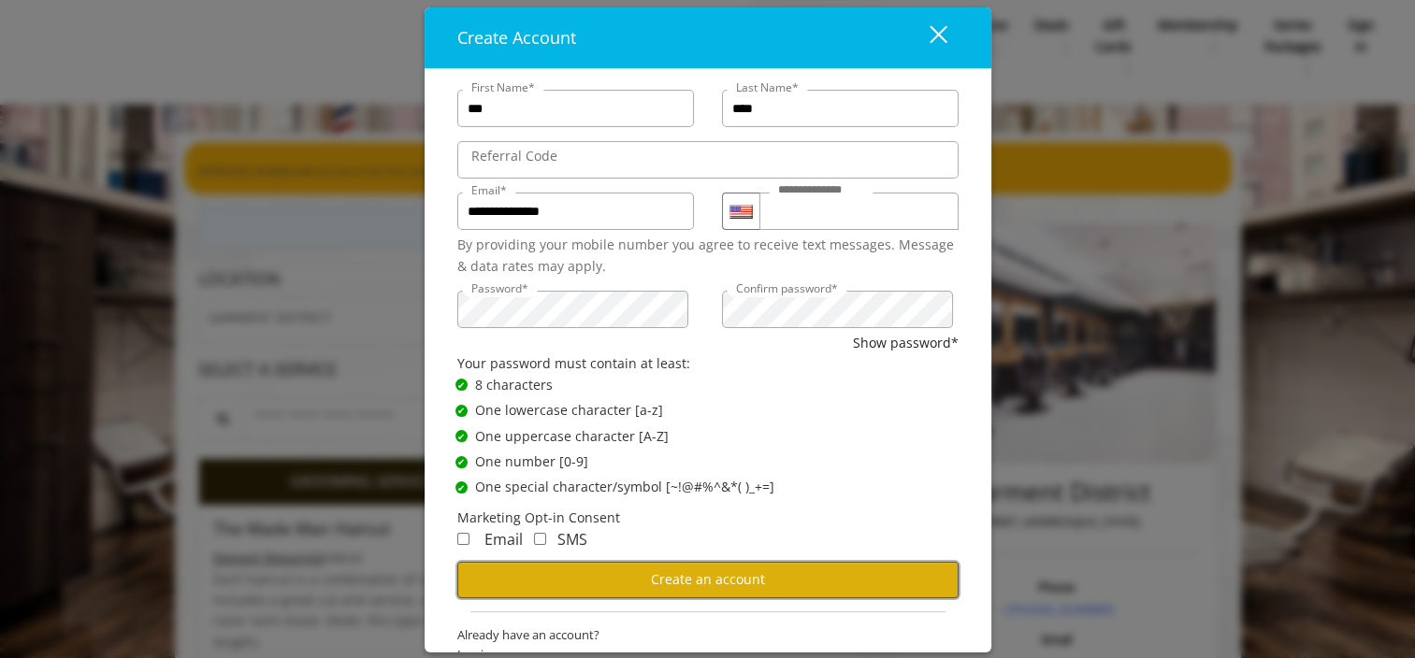
click at [684, 576] on span "Create an account" at bounding box center [708, 579] width 114 height 18
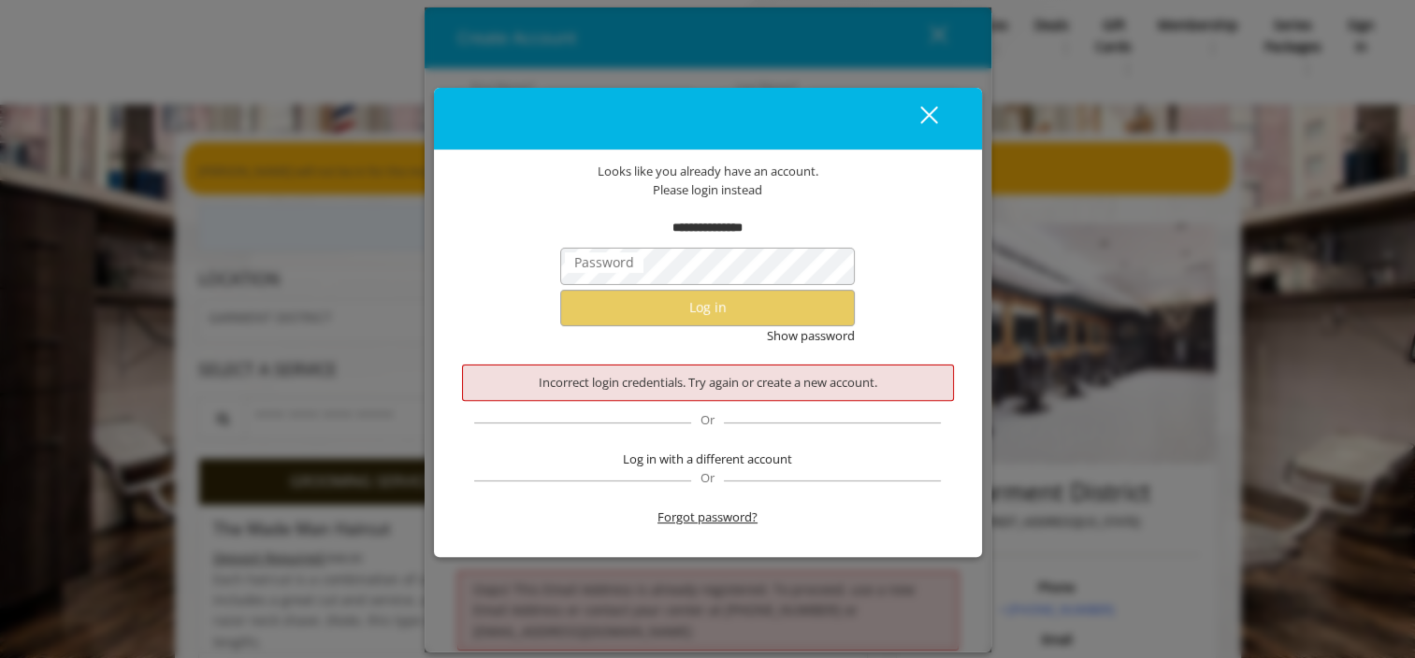
click at [700, 523] on span "Forgot password?" at bounding box center [707, 518] width 100 height 20
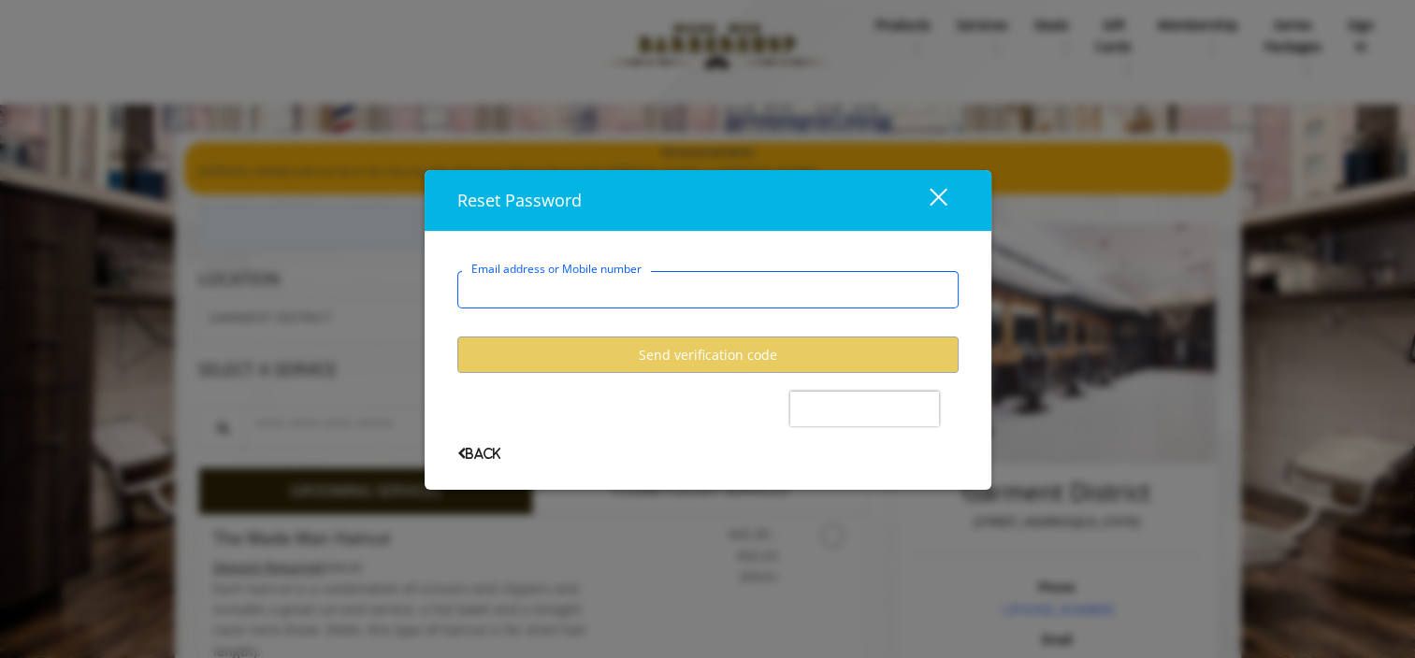
click at [552, 298] on input "Email address or Mobile number" at bounding box center [707, 289] width 501 height 37
click at [599, 297] on input "Email address or Mobile number" at bounding box center [707, 289] width 501 height 37
type input "**********"
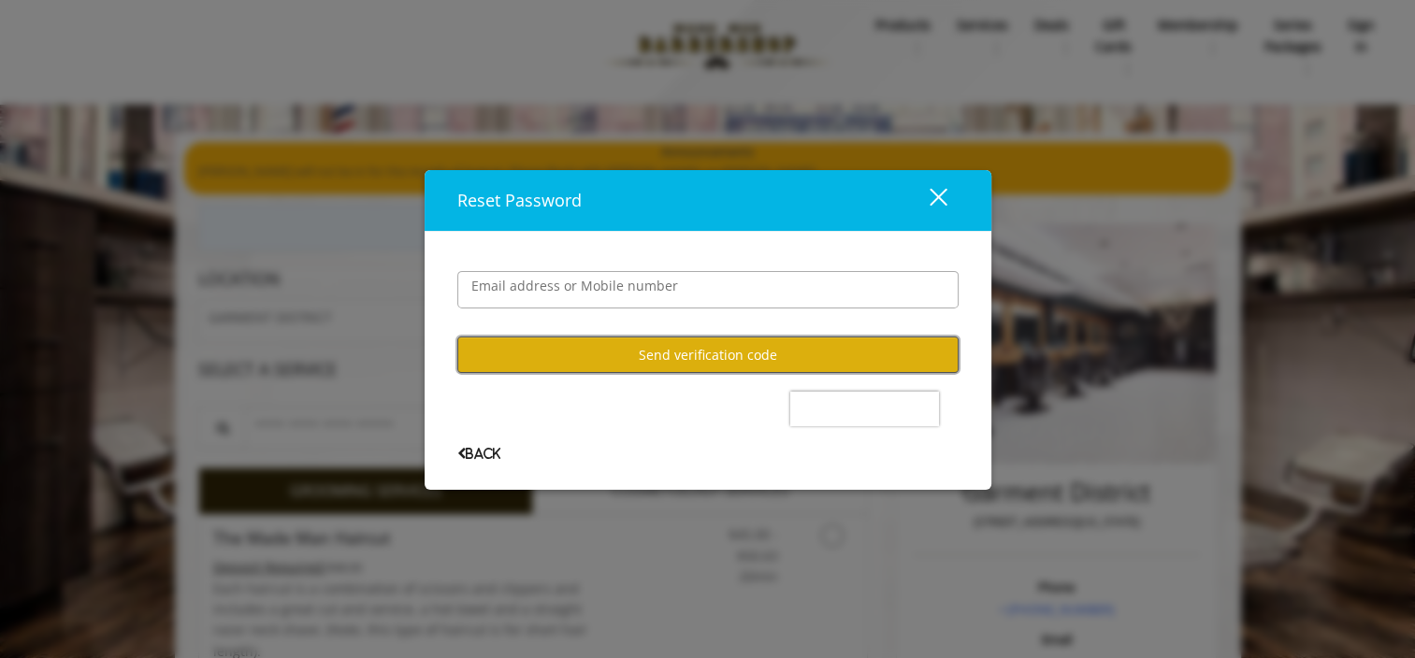
click at [756, 356] on button "Send verification code" at bounding box center [707, 355] width 501 height 36
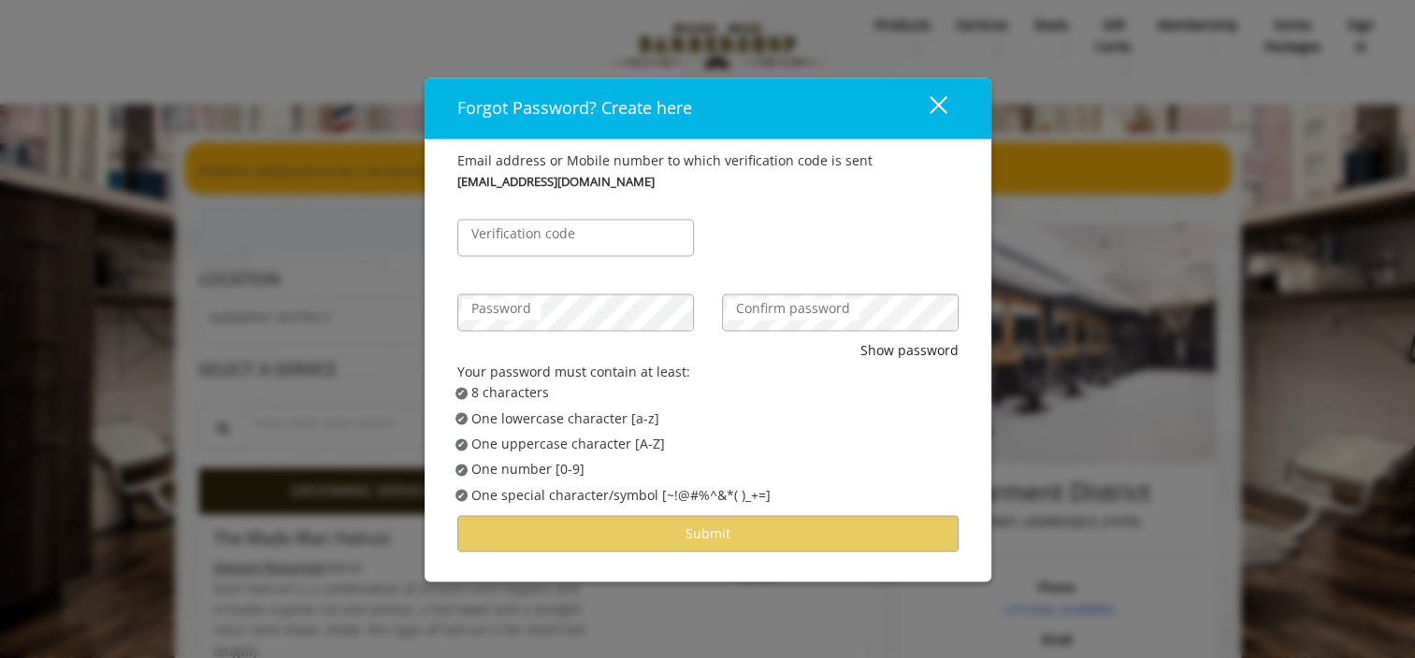
click at [568, 244] on label "Verification code" at bounding box center [523, 234] width 122 height 21
click at [568, 244] on input "Verification code" at bounding box center [575, 238] width 237 height 37
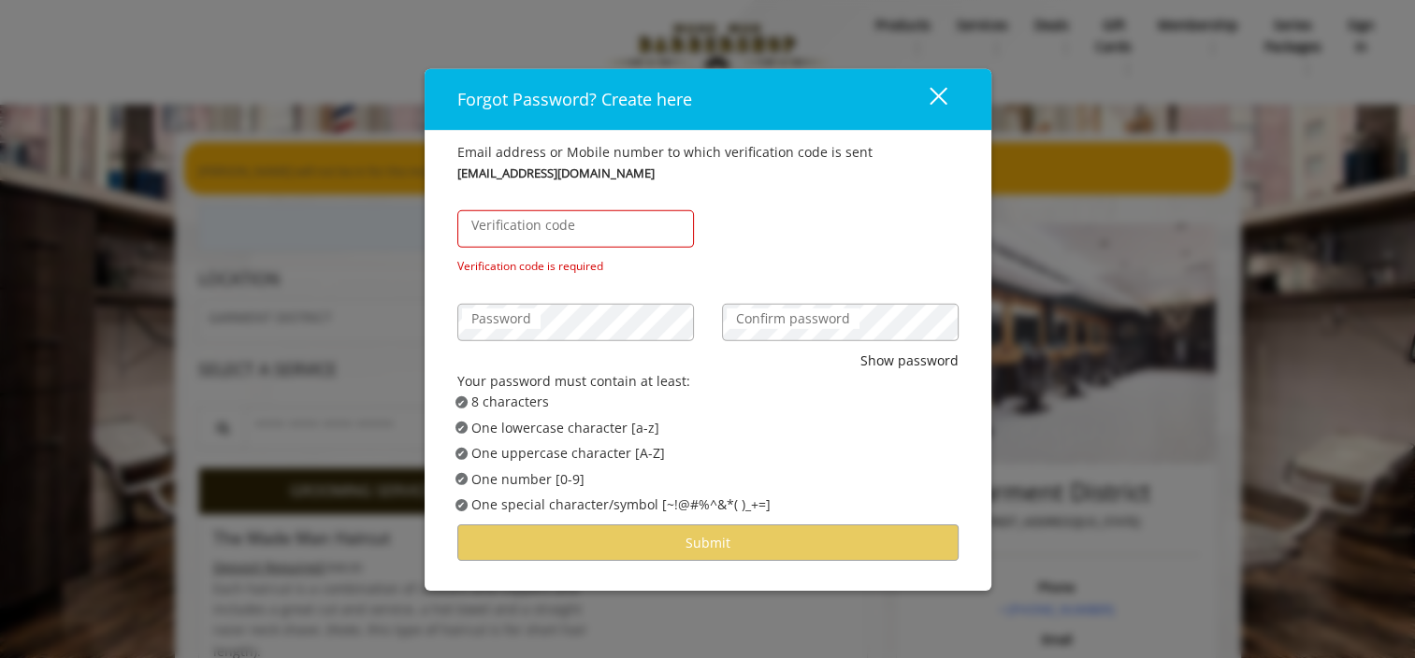
click at [531, 229] on label "Verification code" at bounding box center [523, 225] width 122 height 21
click at [531, 229] on input "Verification code" at bounding box center [575, 228] width 237 height 37
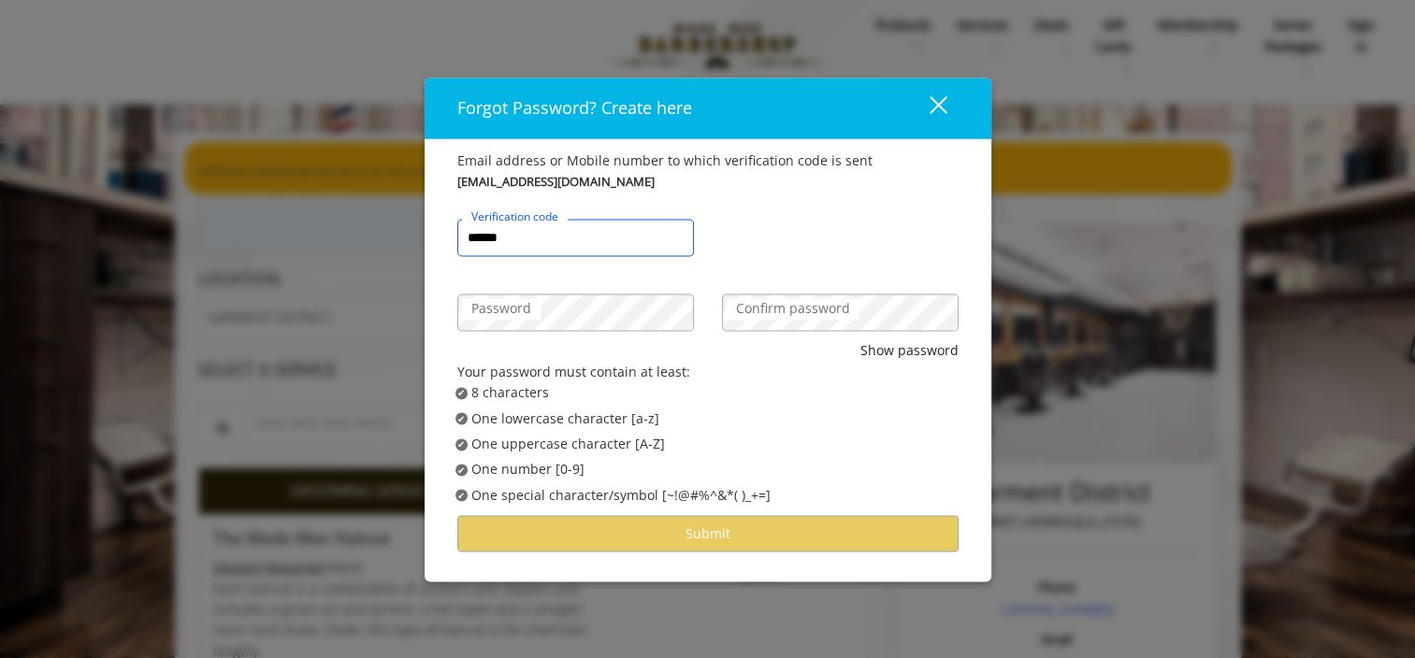
type input "******"
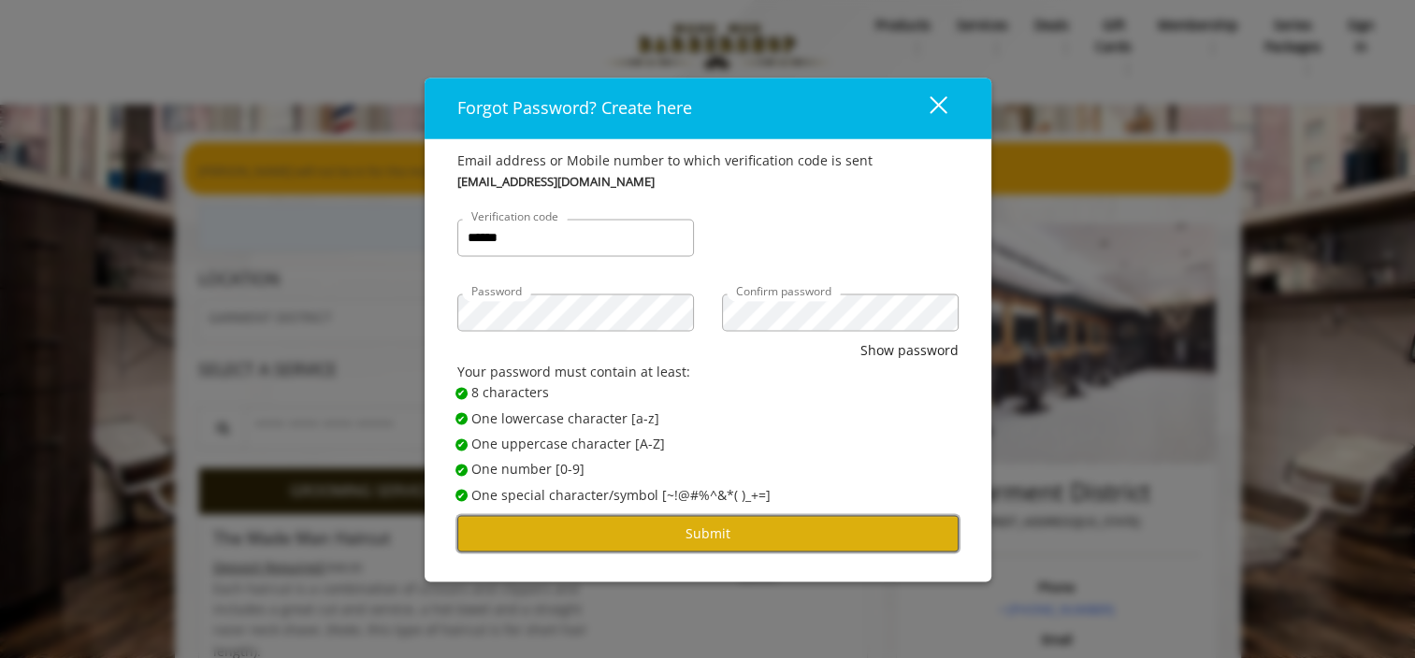
click at [711, 535] on button "Submit" at bounding box center [707, 534] width 501 height 36
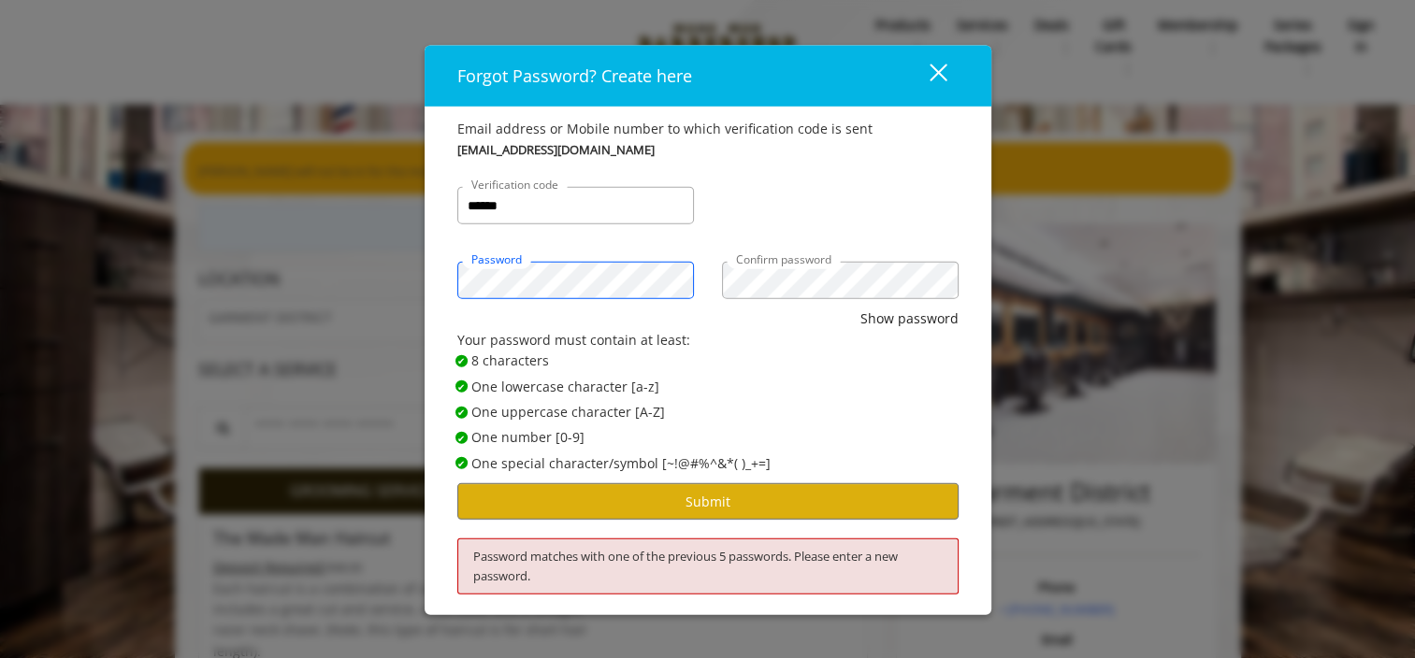
click at [742, 504] on button "Submit" at bounding box center [707, 501] width 501 height 36
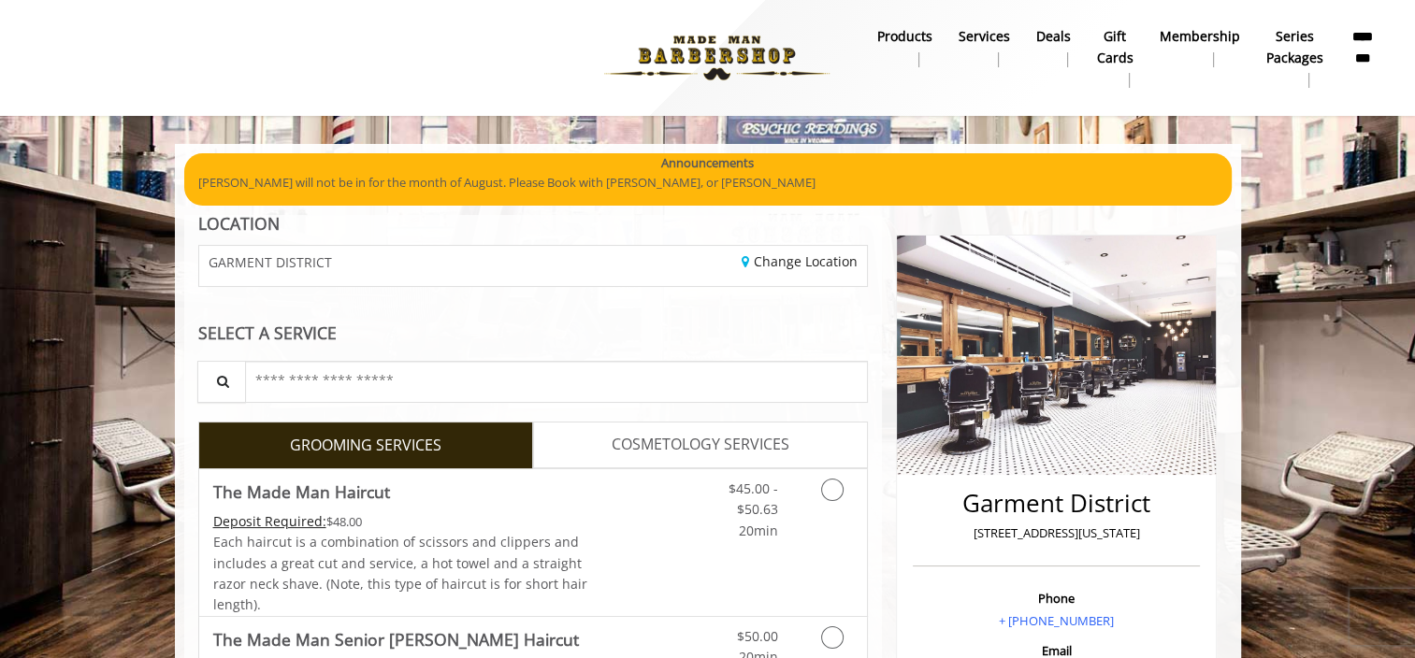
click at [706, 452] on span "COSMETOLOGY SERVICES" at bounding box center [701, 445] width 178 height 24
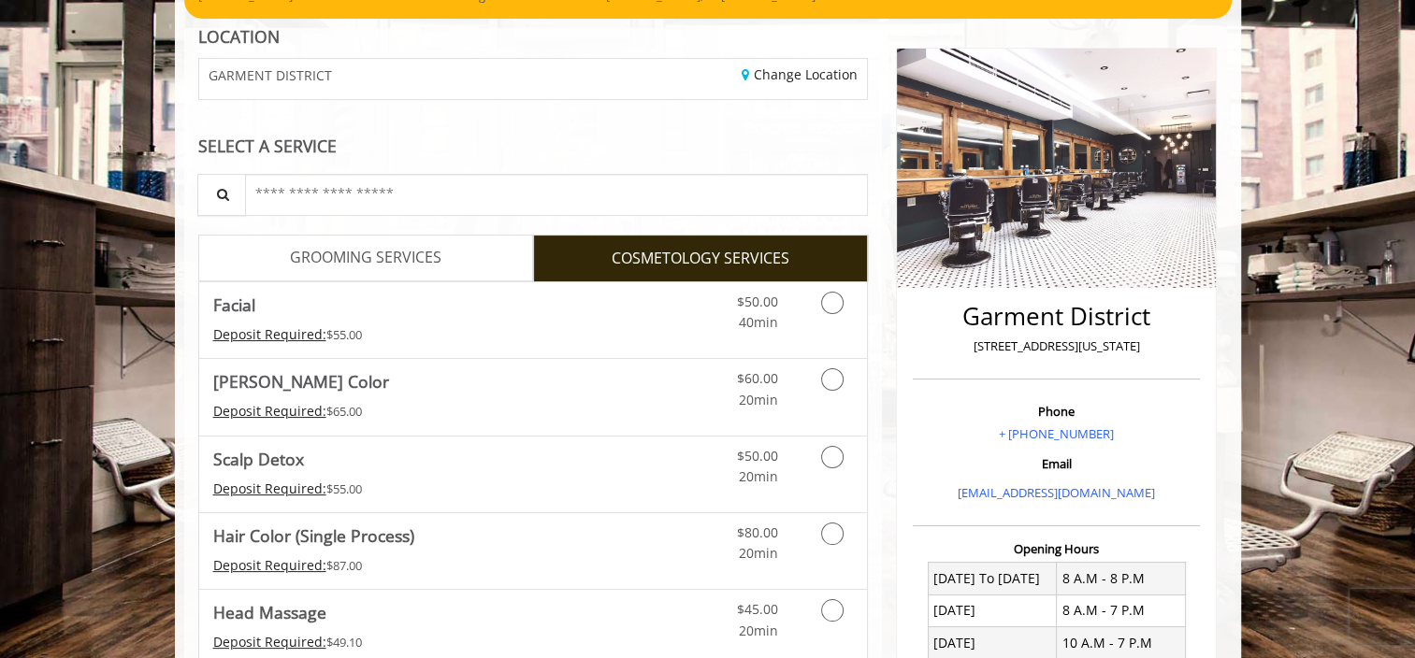
scroll to position [374, 0]
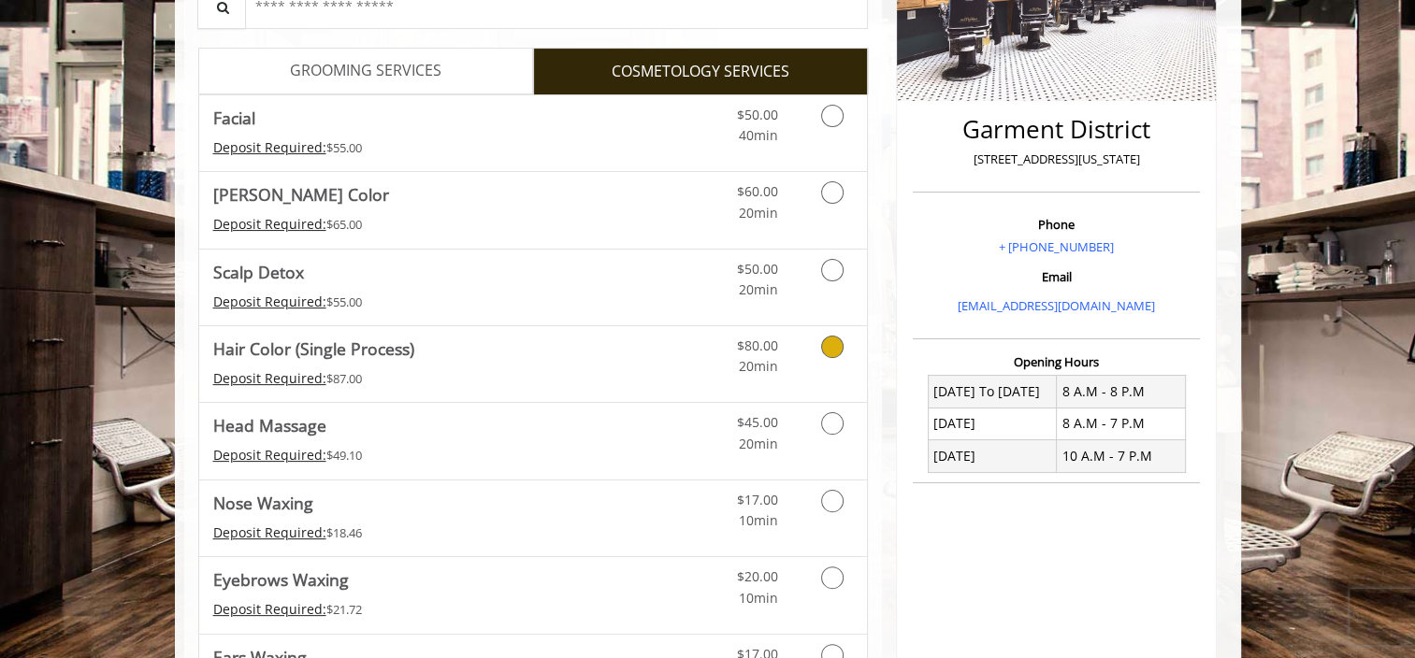
click at [835, 340] on icon "Cosmetology services" at bounding box center [832, 347] width 22 height 22
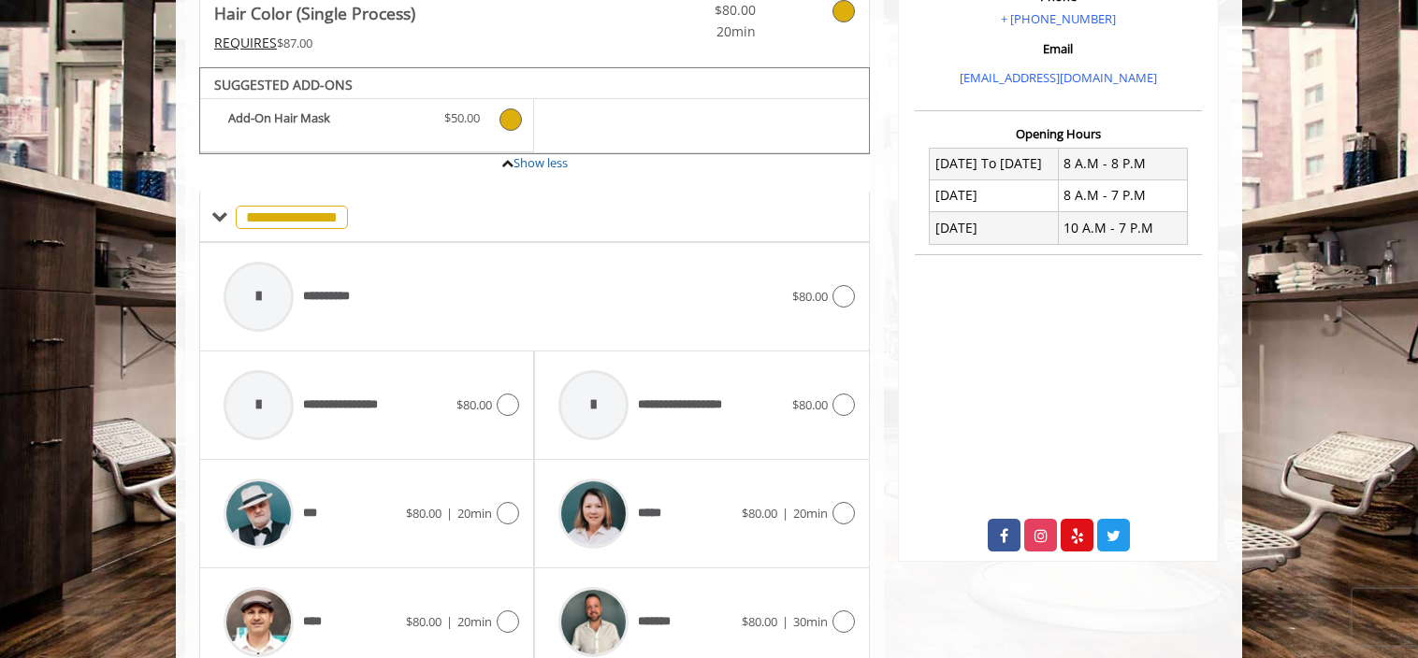
scroll to position [668, 0]
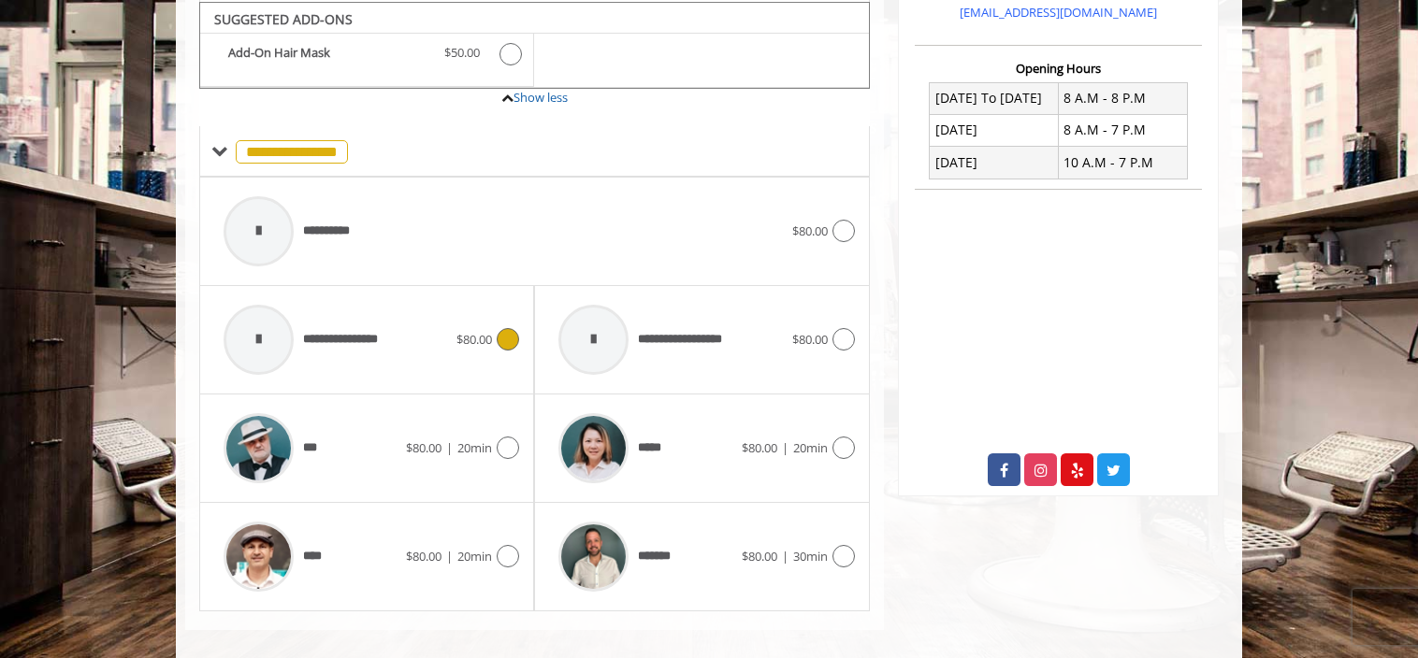
click at [507, 344] on icon at bounding box center [508, 339] width 22 height 22
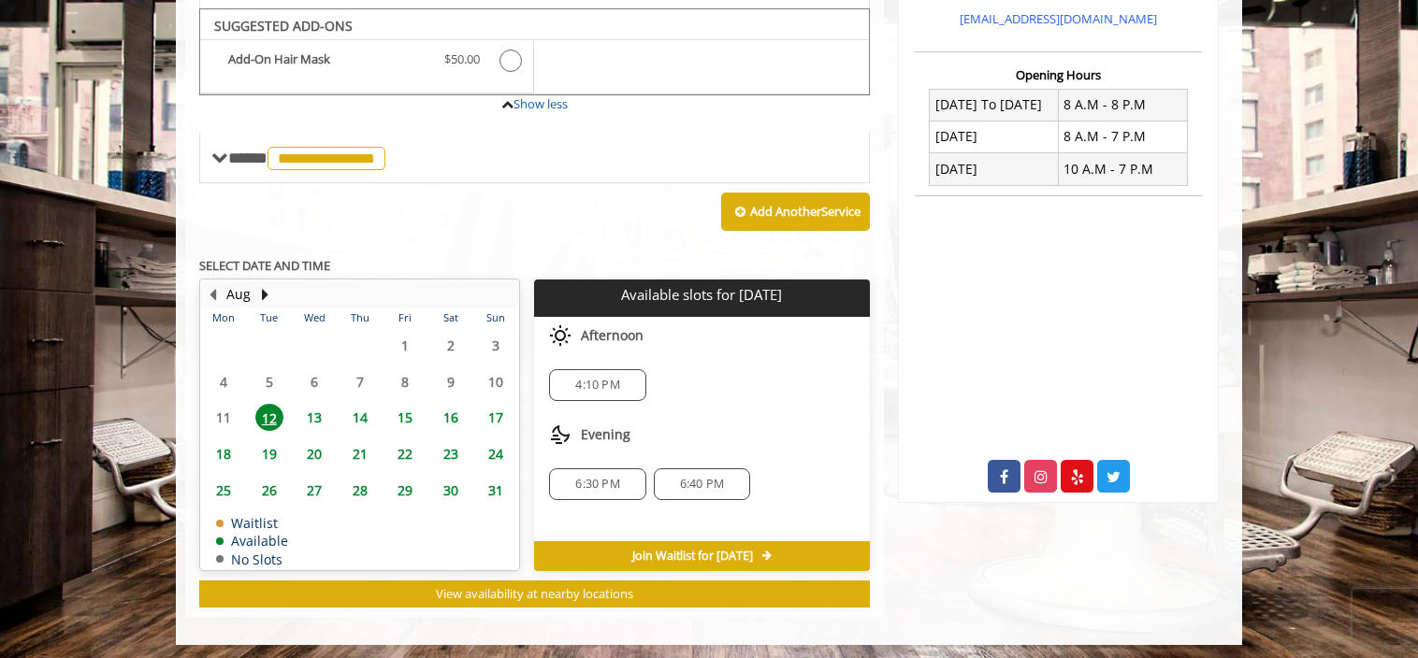
scroll to position [475, 0]
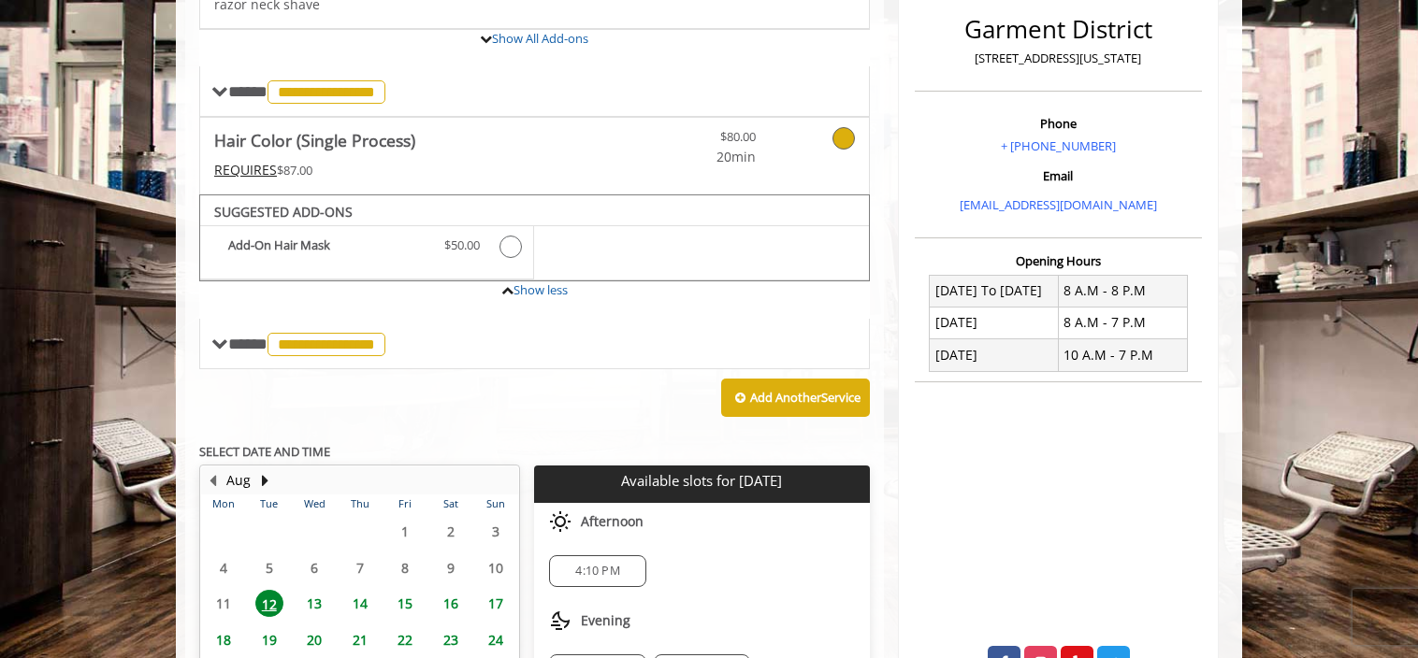
click at [845, 132] on icon at bounding box center [843, 138] width 22 height 22
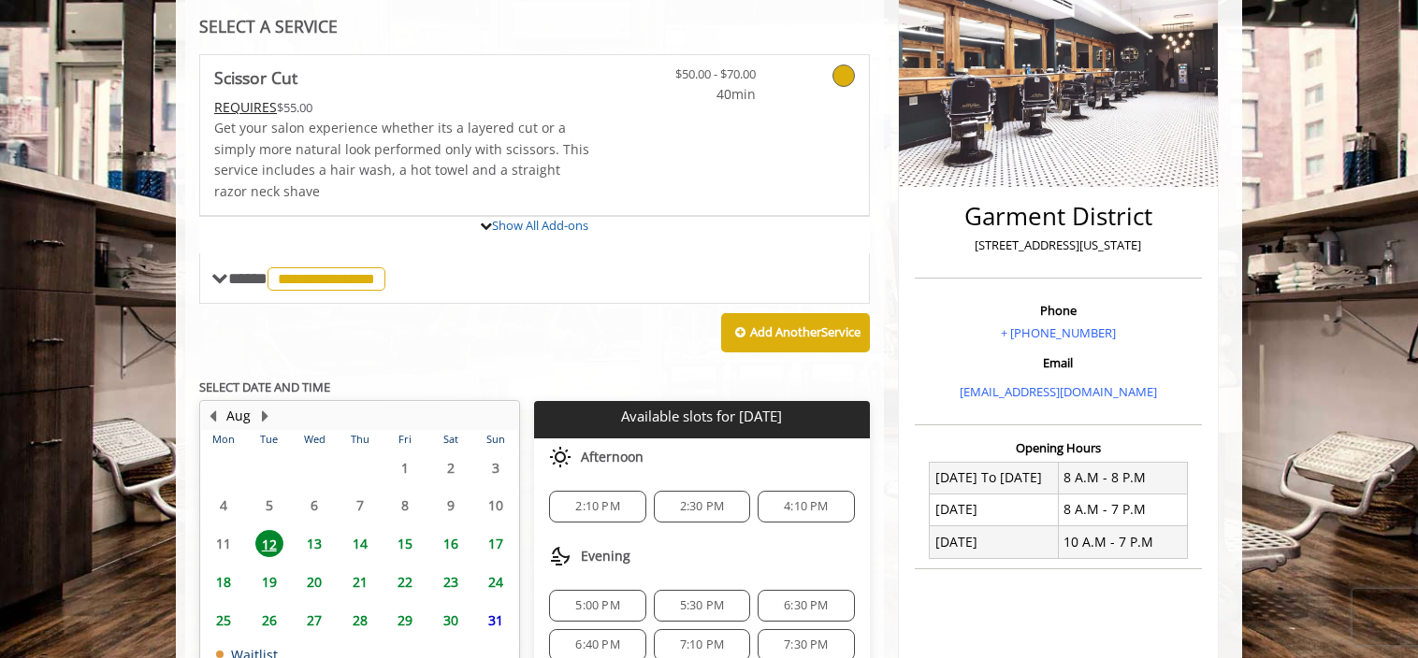
scroll to position [382, 0]
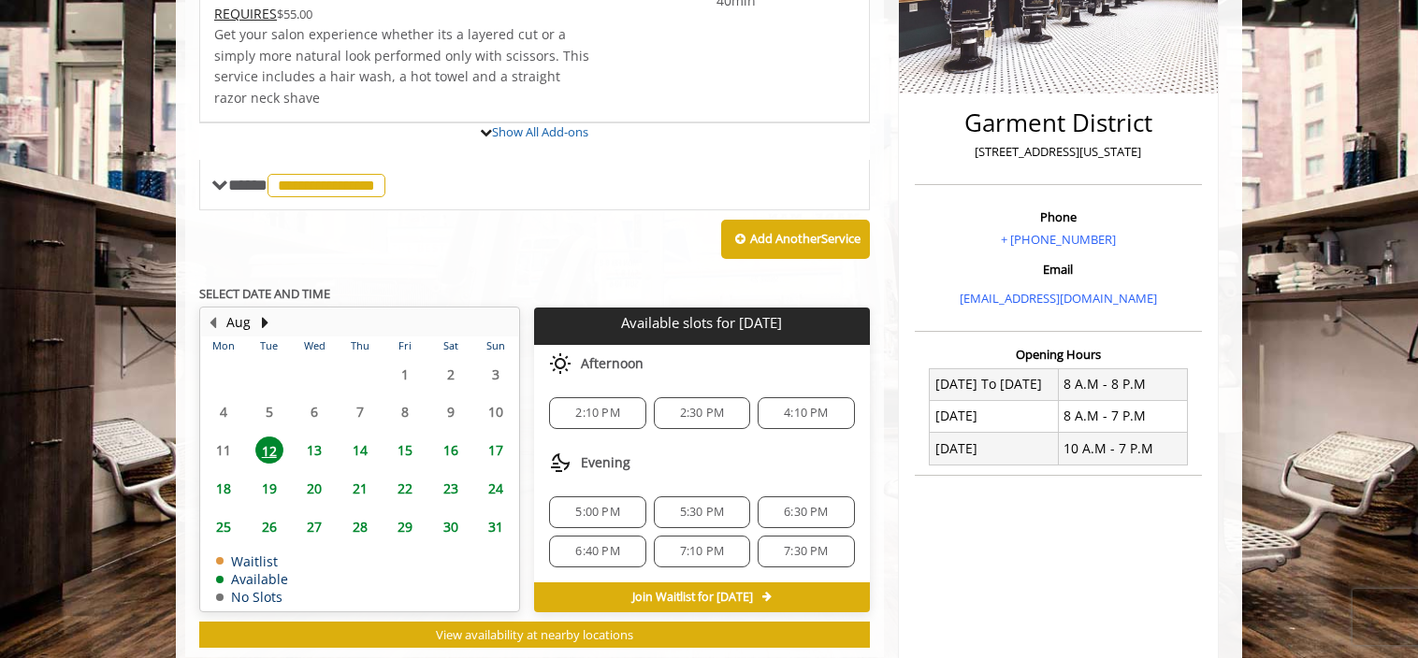
click at [597, 505] on span "5:00 PM" at bounding box center [597, 512] width 44 height 15
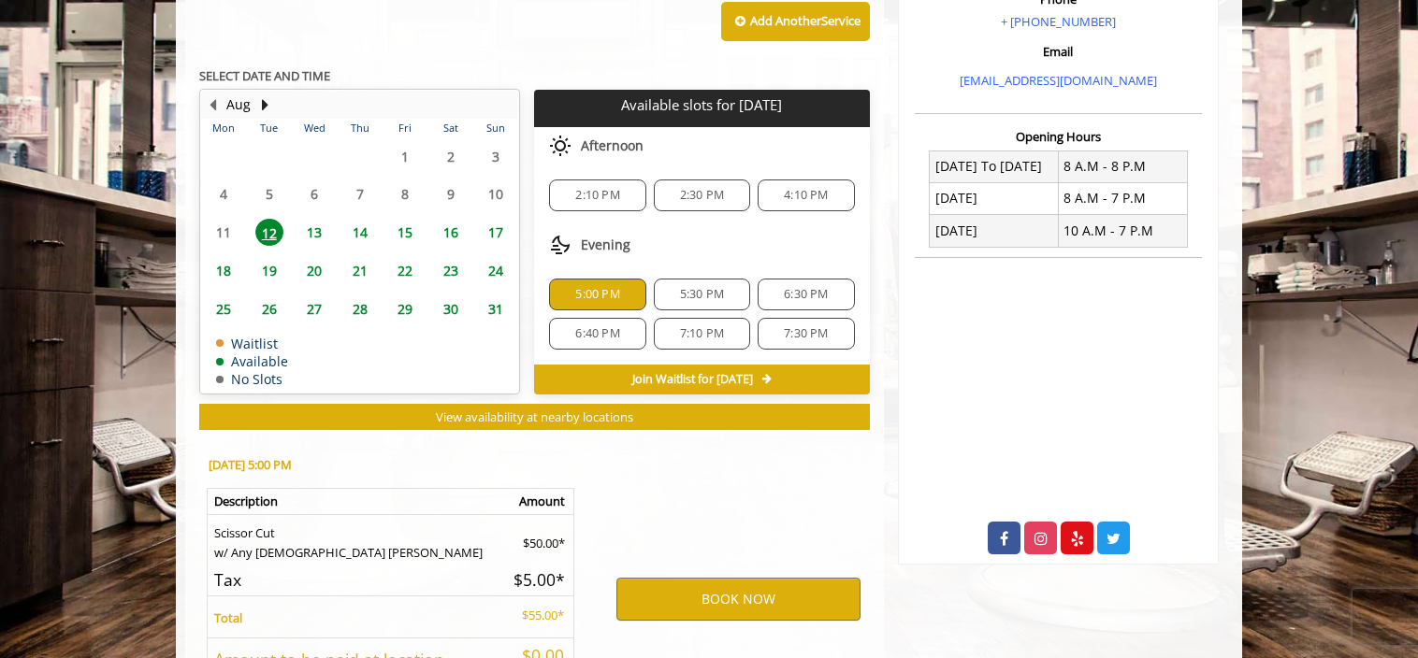
scroll to position [761, 0]
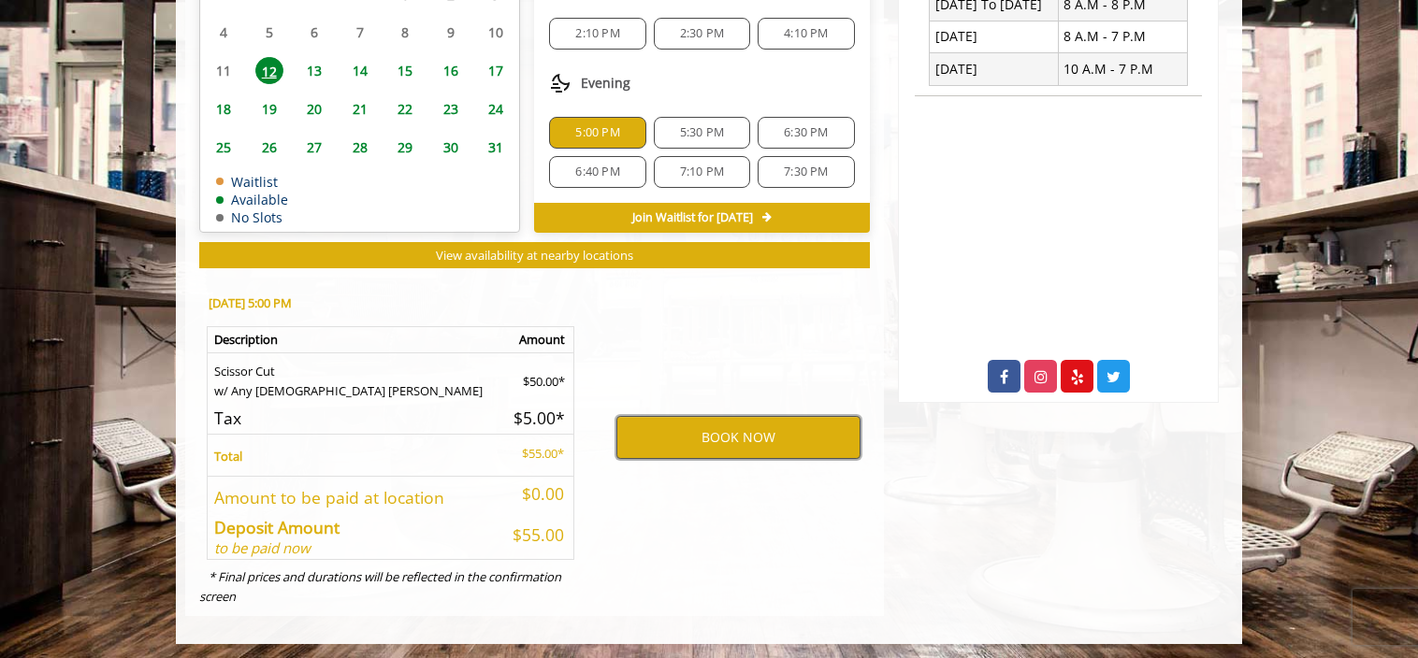
click at [753, 439] on button "BOOK NOW" at bounding box center [738, 437] width 244 height 43
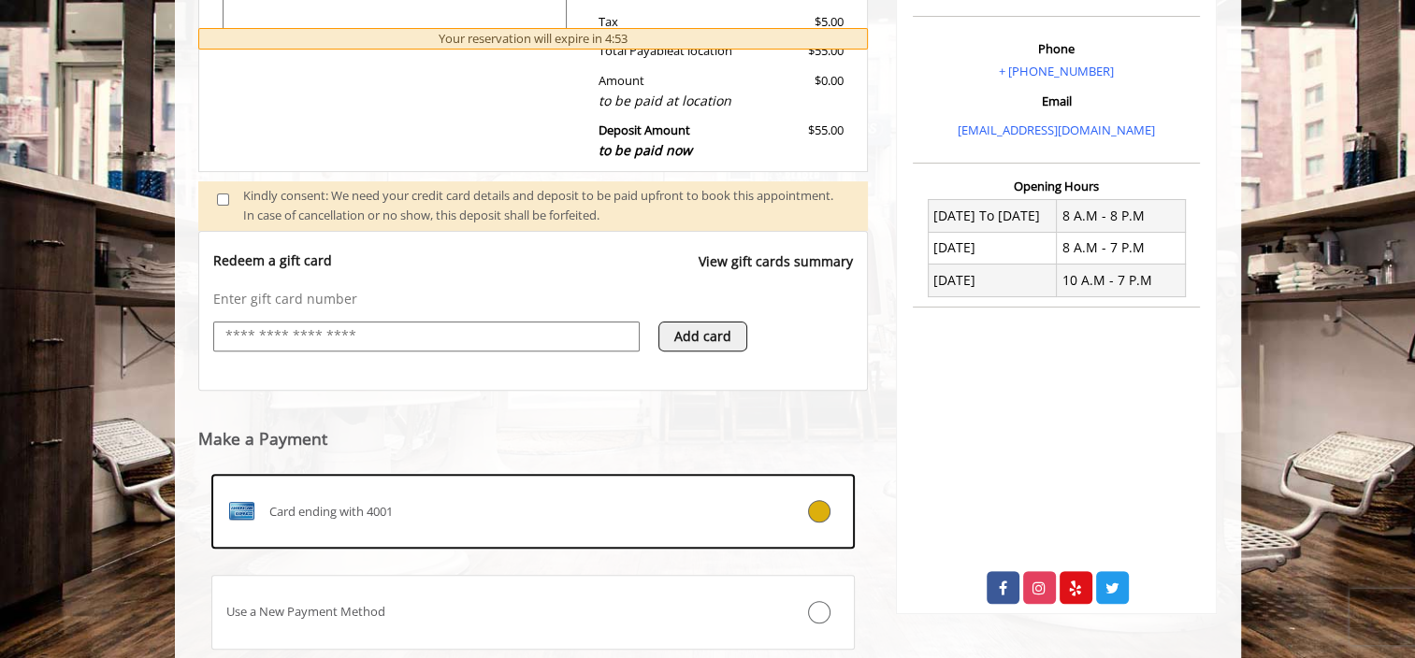
scroll to position [390, 0]
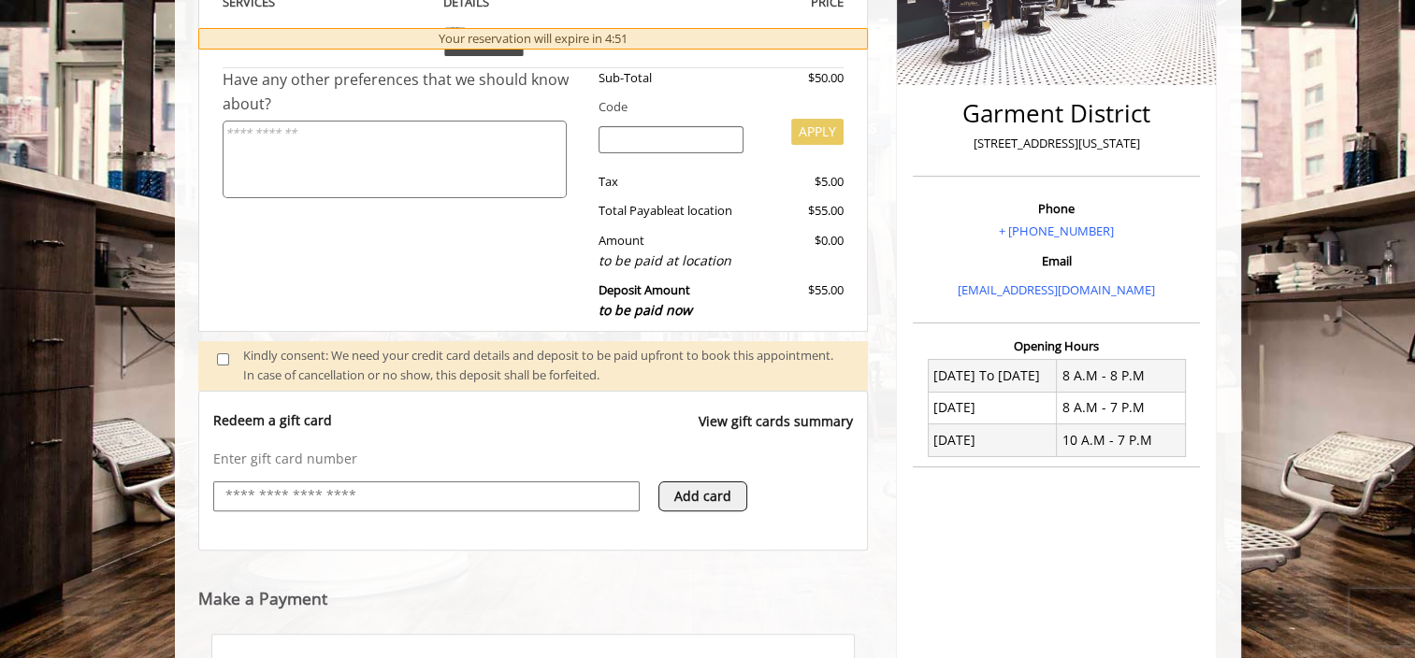
click at [322, 158] on textarea at bounding box center [395, 160] width 344 height 78
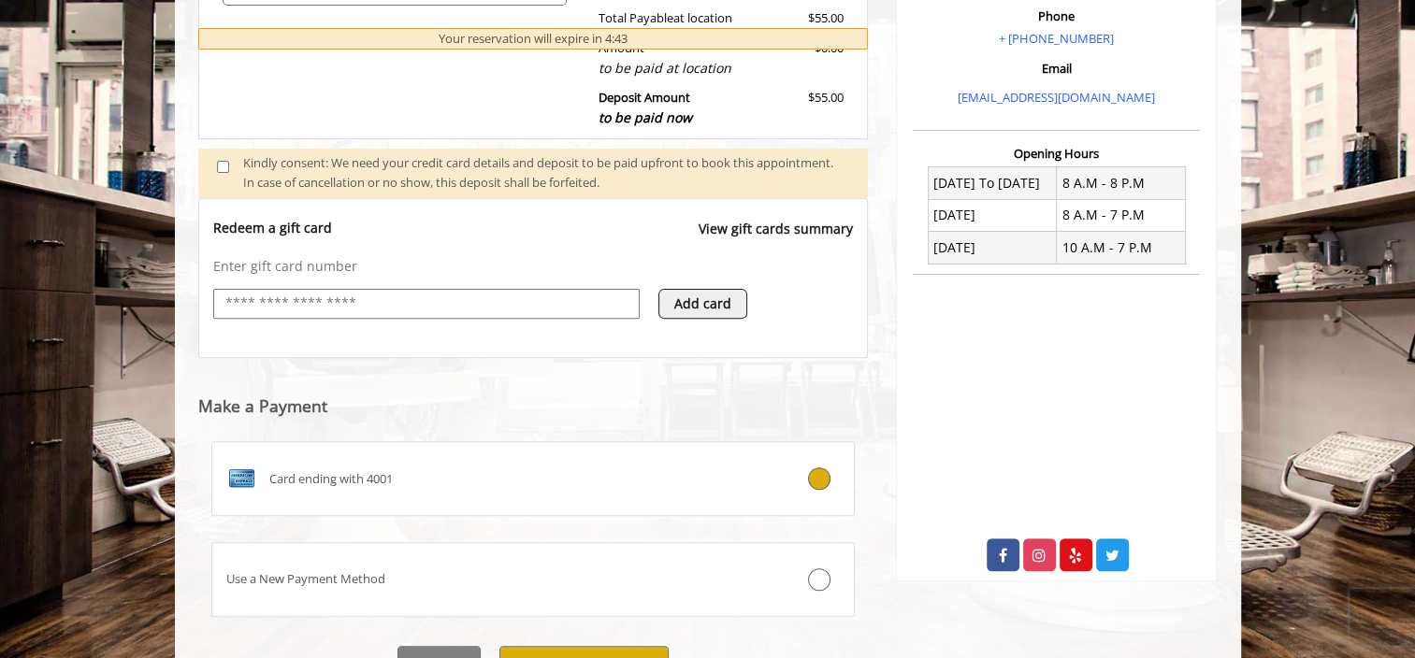
scroll to position [302, 0]
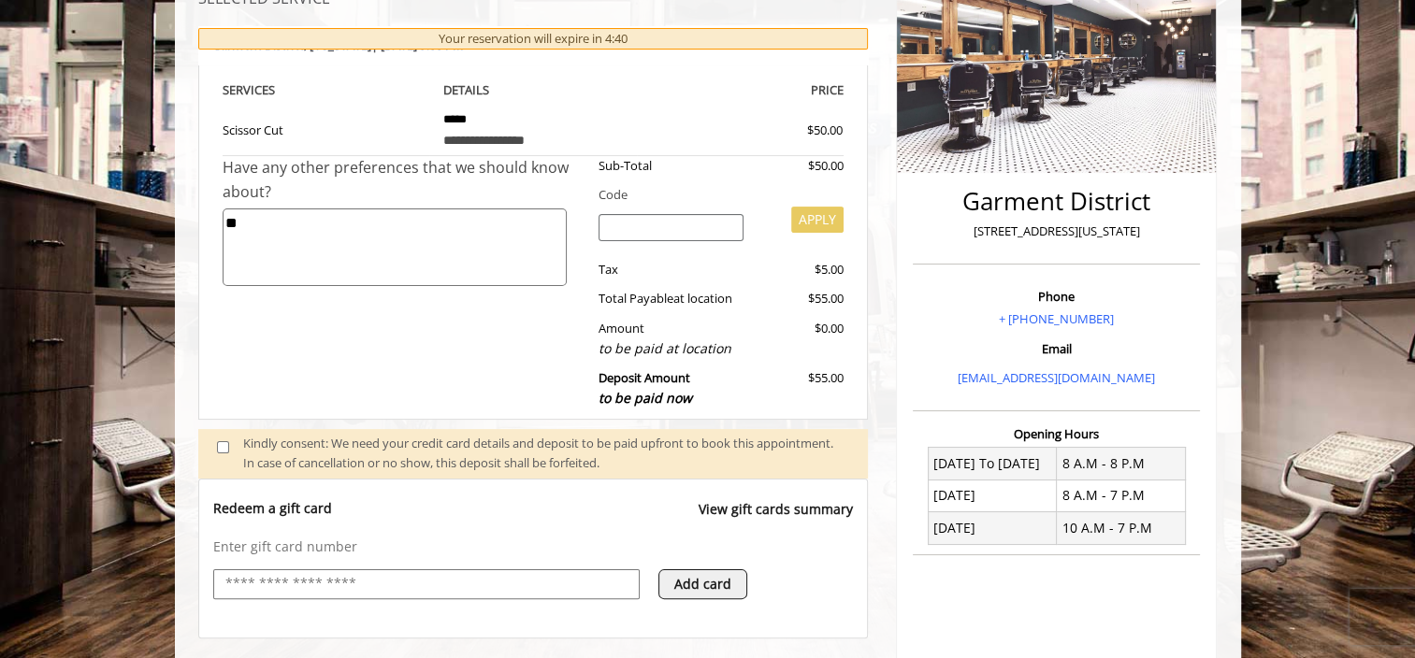
type textarea "*"
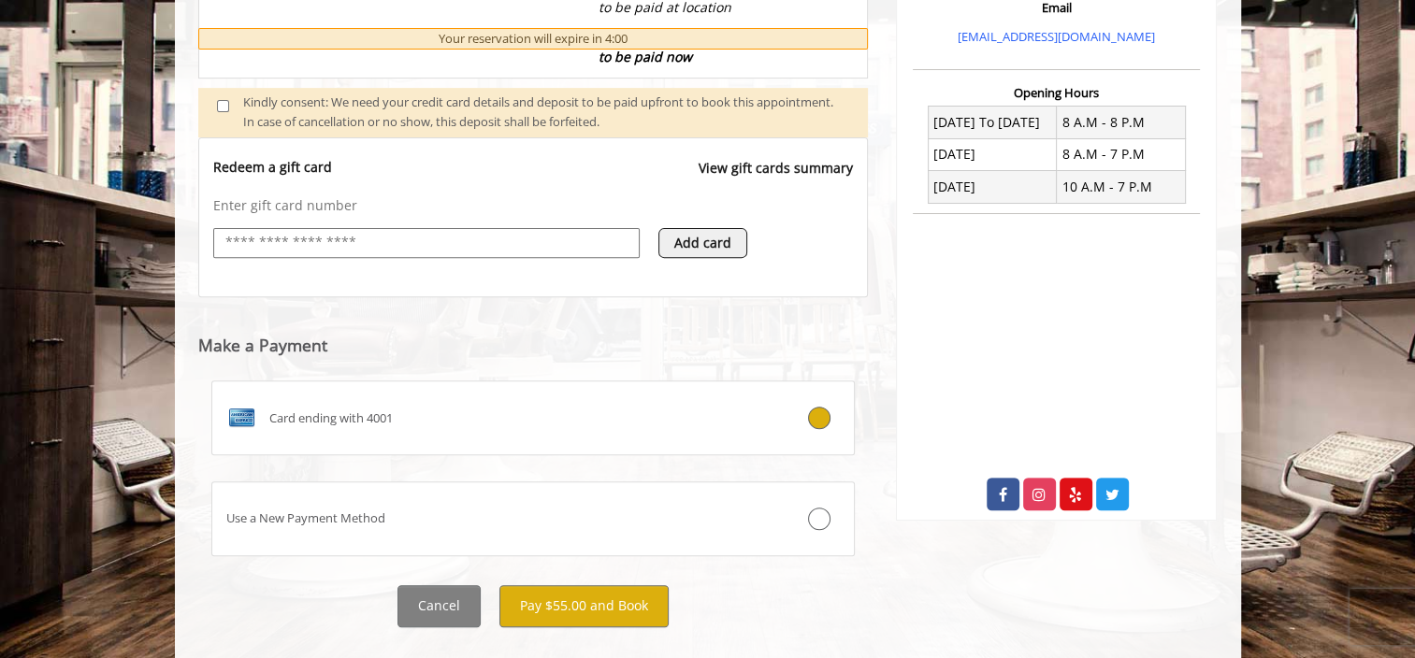
scroll to position [676, 0]
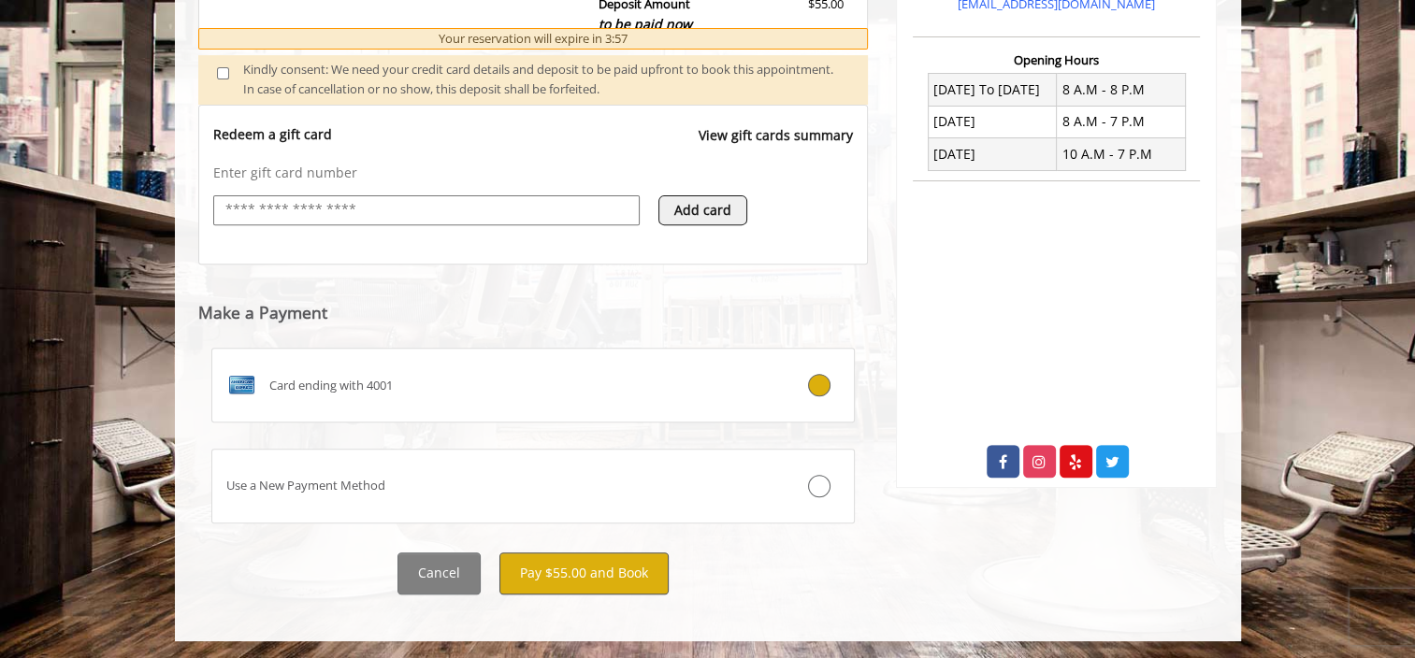
type textarea "**********"
click at [619, 573] on button "Pay $55.00 and Book" at bounding box center [583, 574] width 169 height 42
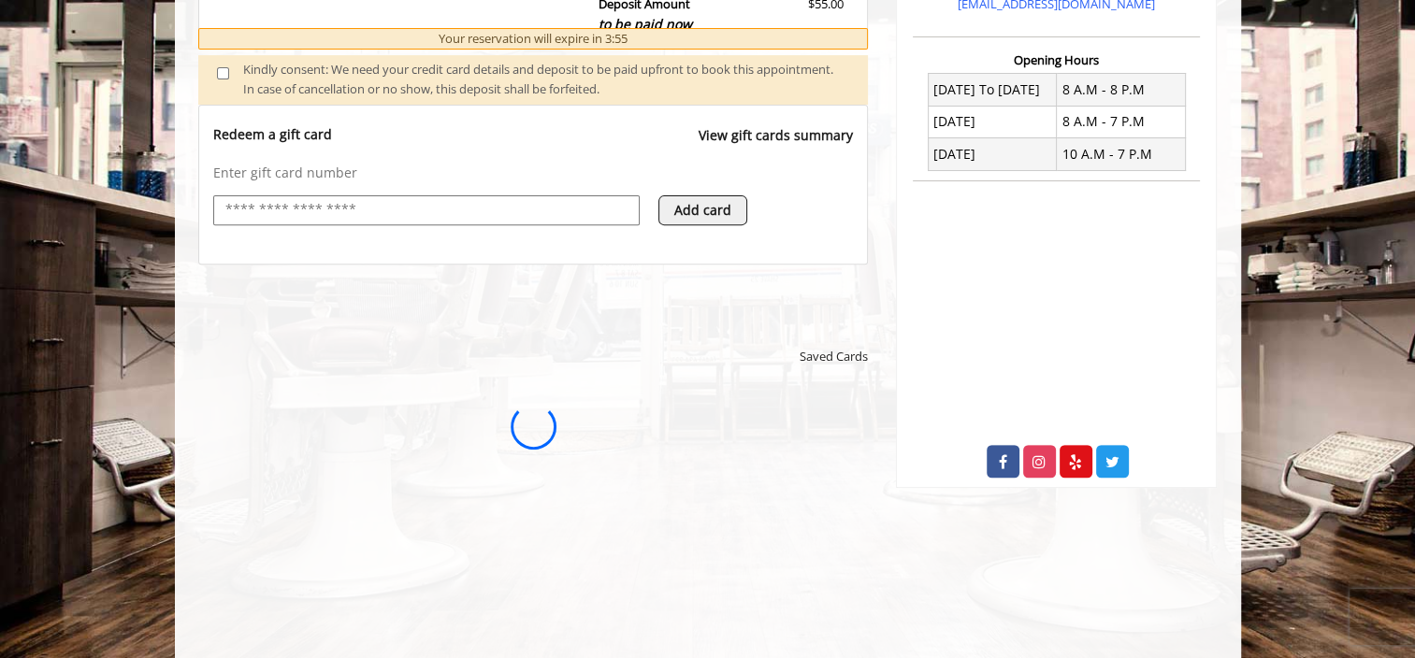
scroll to position [0, 0]
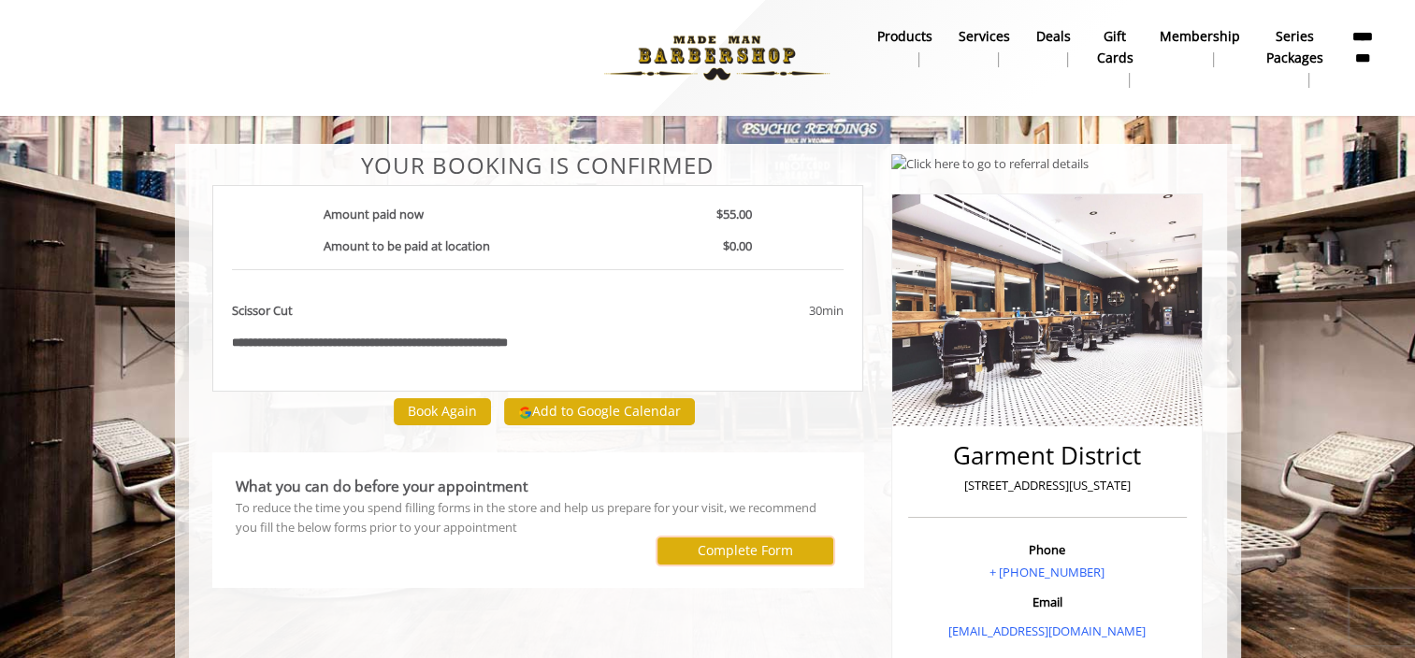
click at [760, 554] on label "Complete Form" at bounding box center [745, 550] width 95 height 15
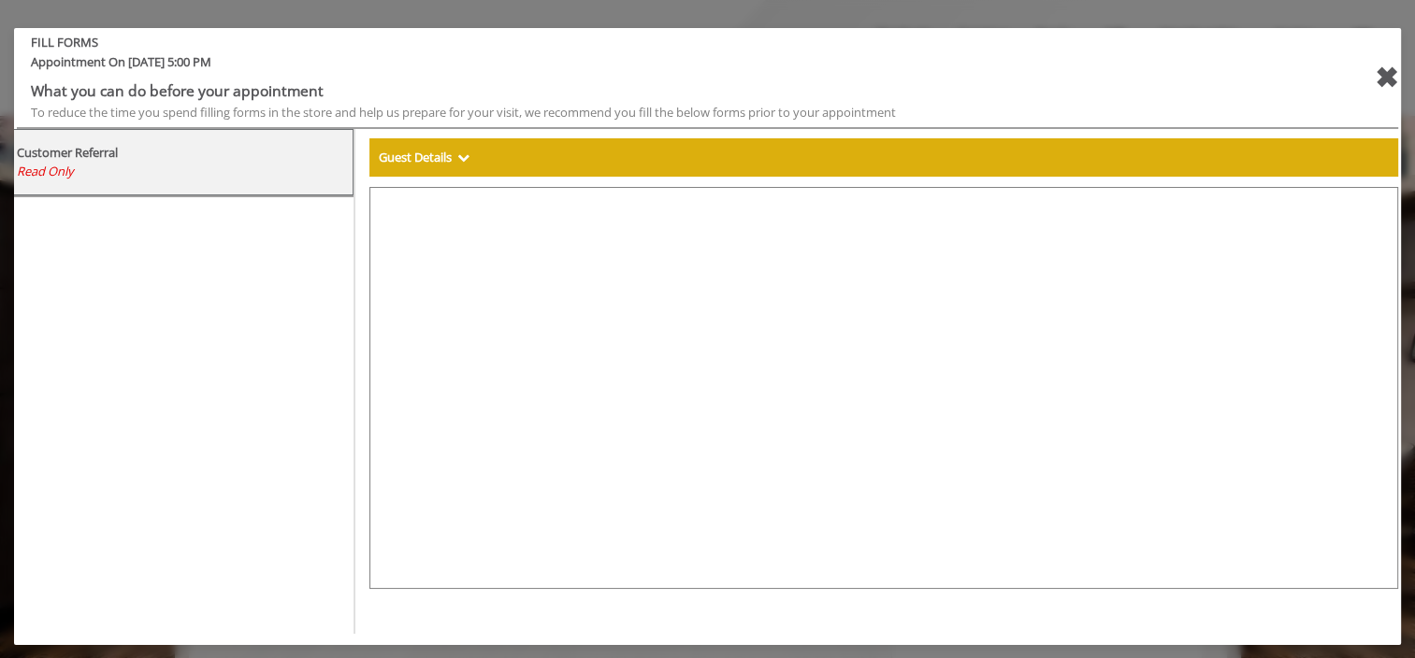
select select "***"
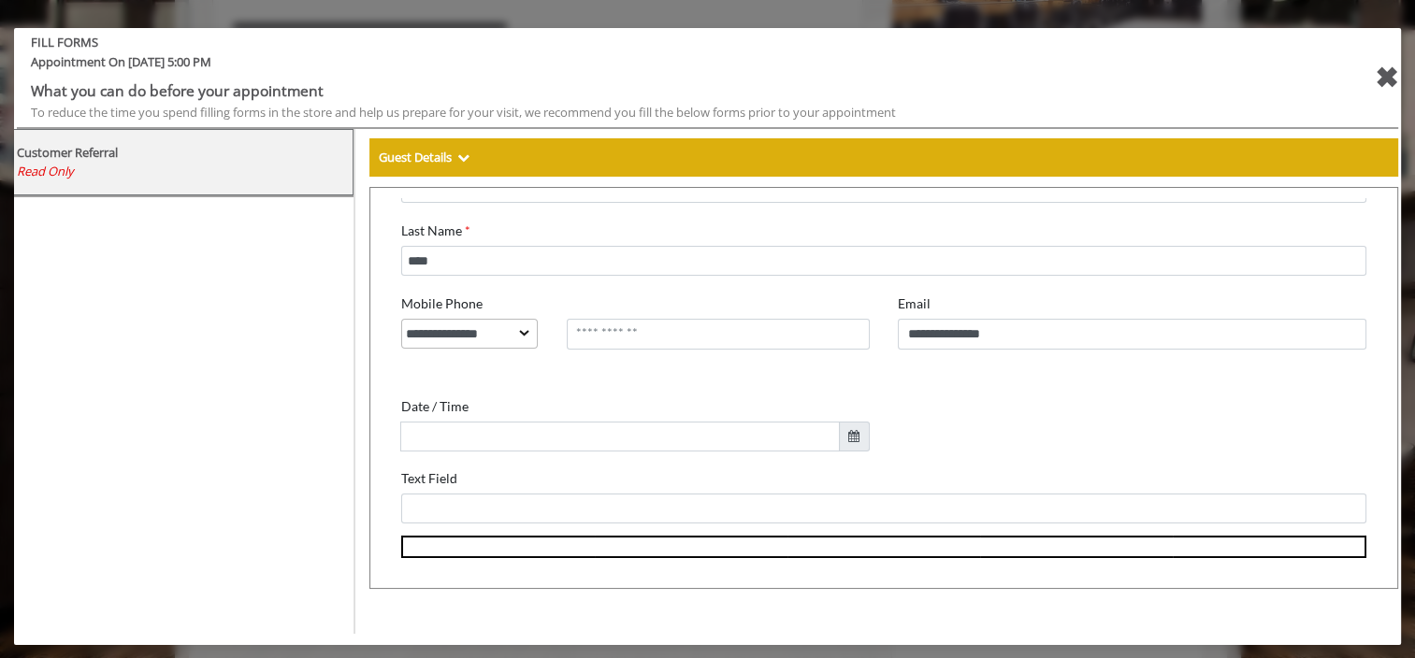
scroll to position [281, 0]
